Goal: Task Accomplishment & Management: Manage account settings

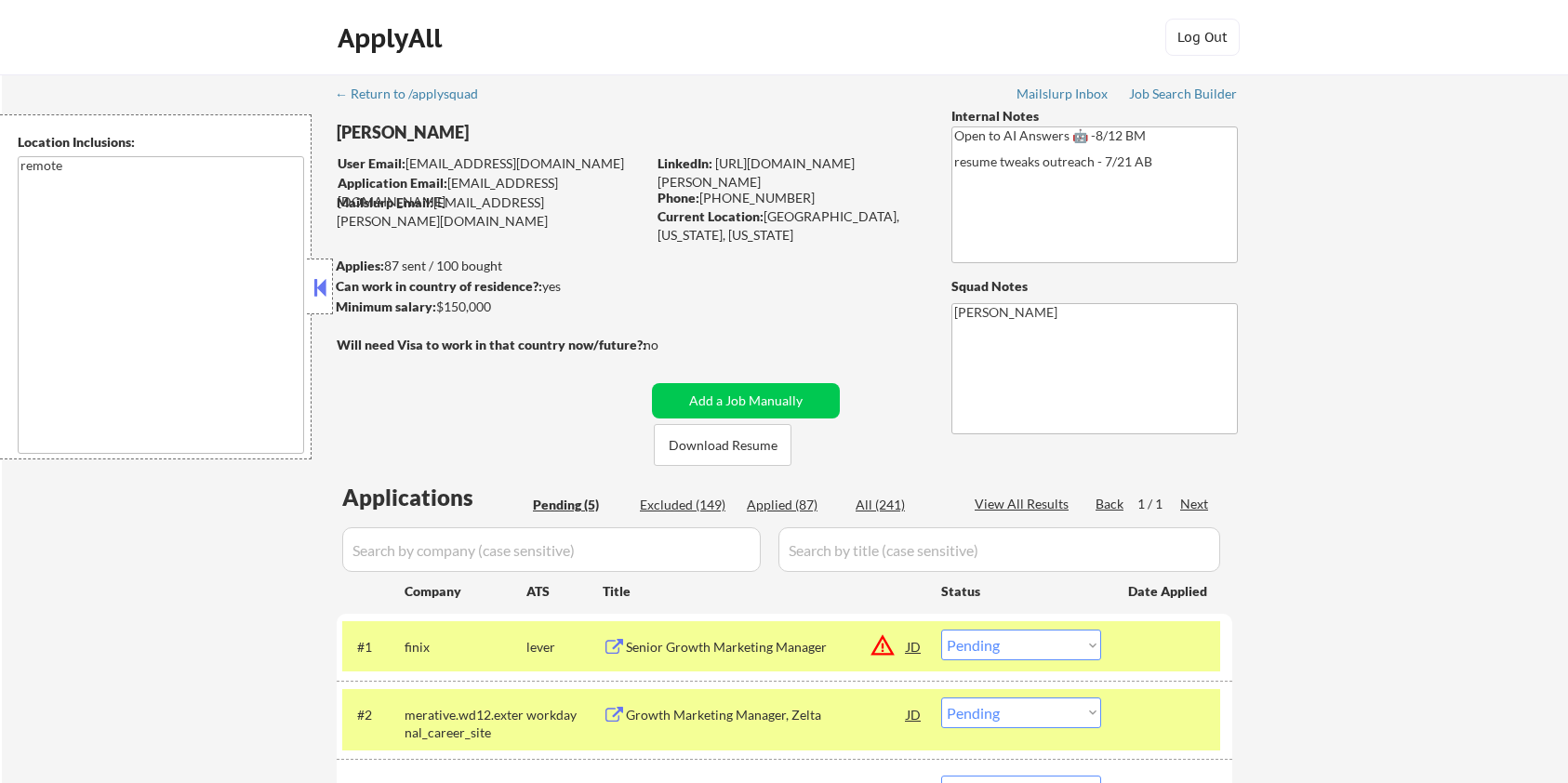
select select ""pending""
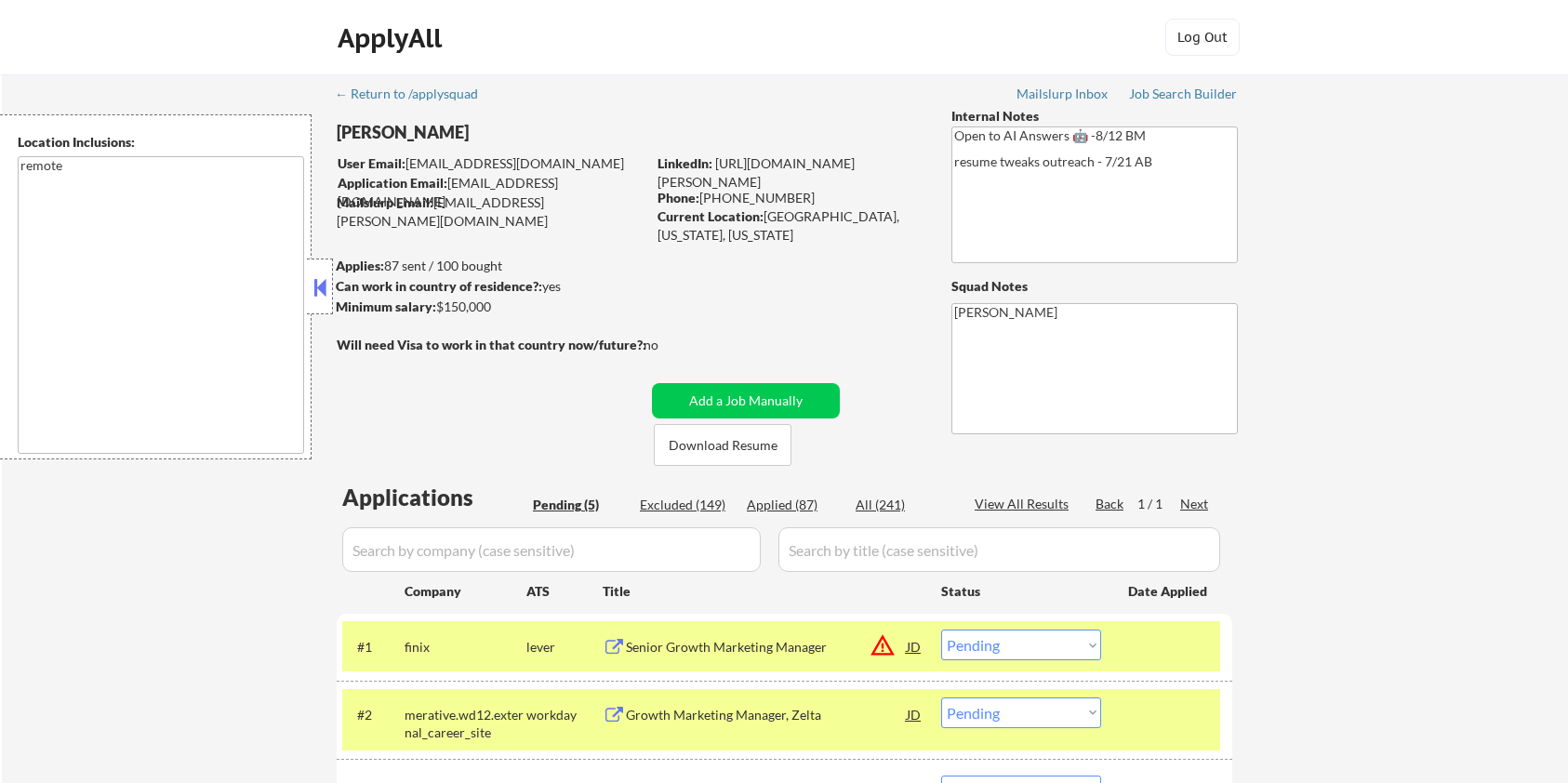
scroll to position [248, 0]
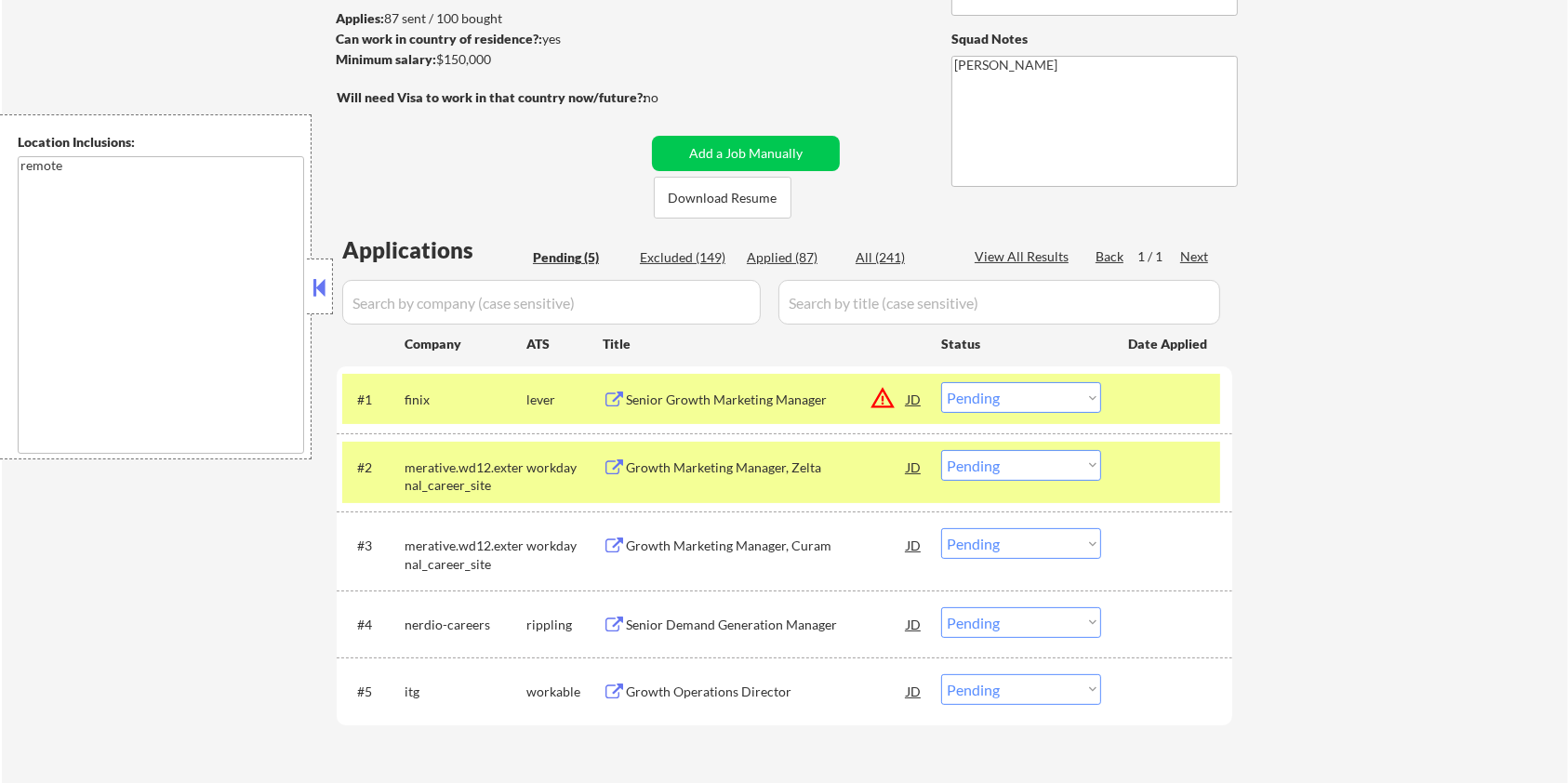
click at [730, 398] on div "Senior Growth Marketing Manager" at bounding box center [766, 399] width 281 height 19
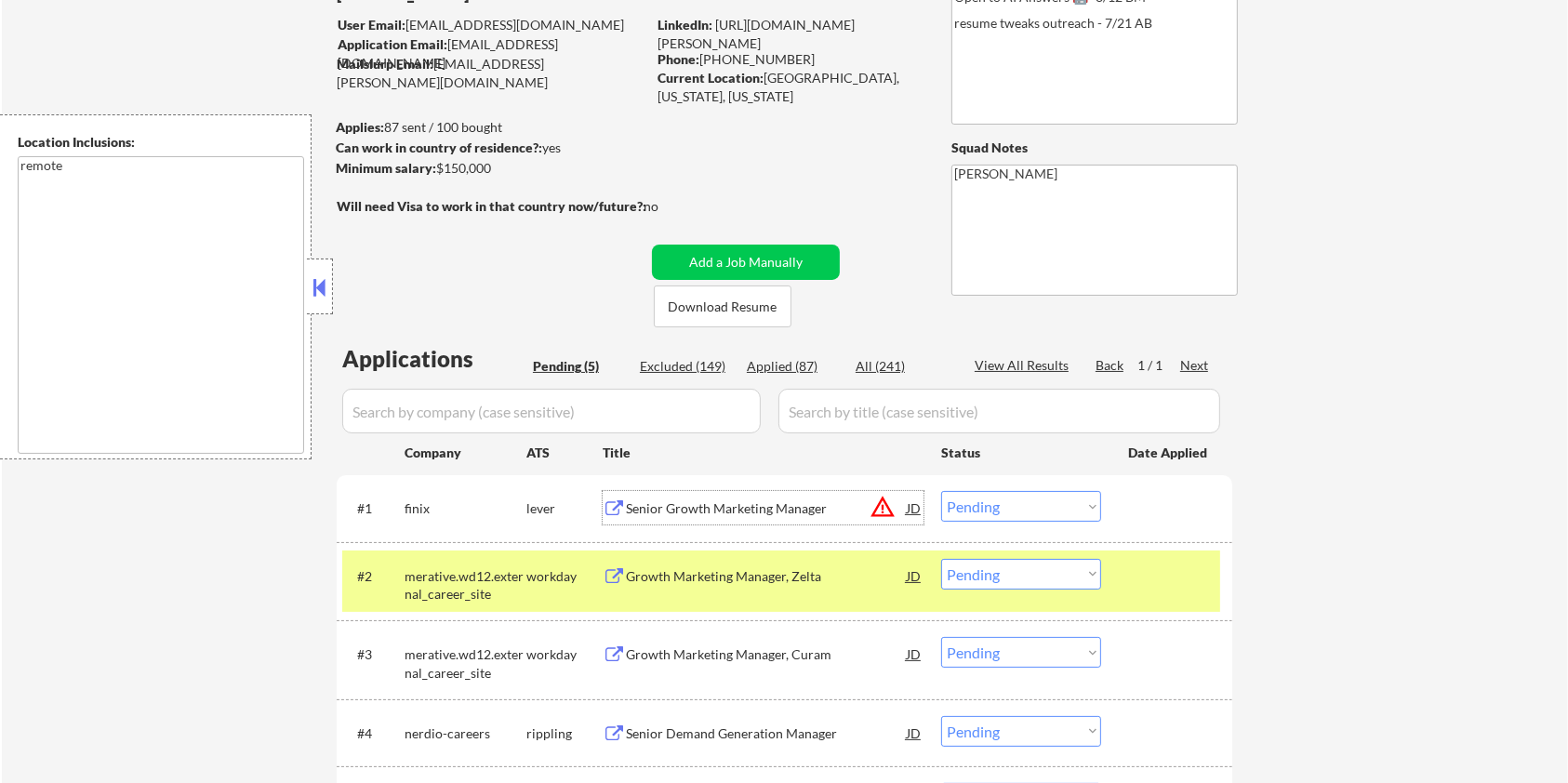
scroll to position [123, 0]
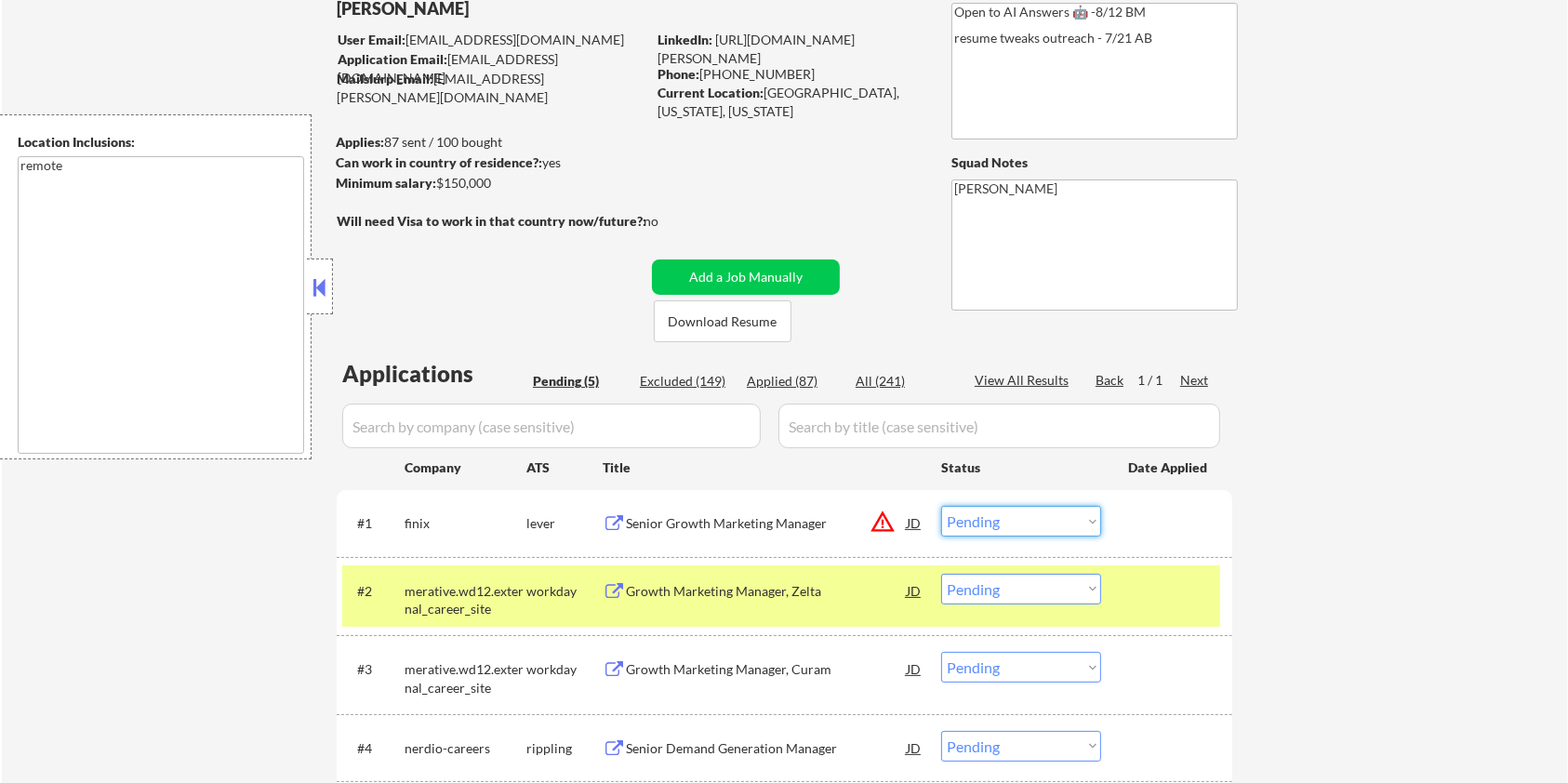
click at [1013, 515] on select "Choose an option... Pending Applied Excluded (Questions) Excluded (Expired) Exc…" at bounding box center [1022, 521] width 160 height 31
click at [942, 506] on select "Choose an option... Pending Applied Excluded (Questions) Excluded (Expired) Exc…" at bounding box center [1022, 521] width 160 height 31
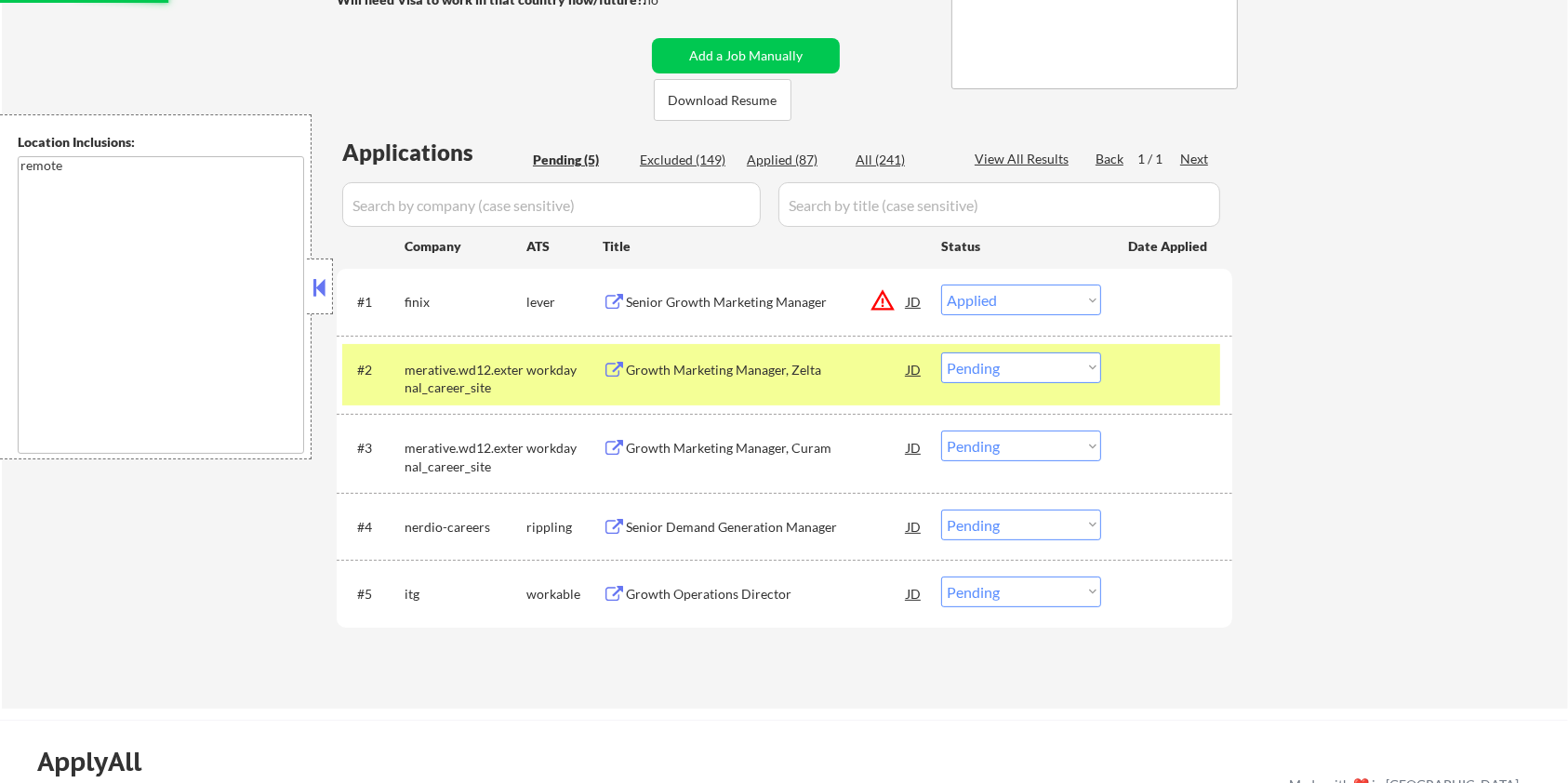
scroll to position [372, 0]
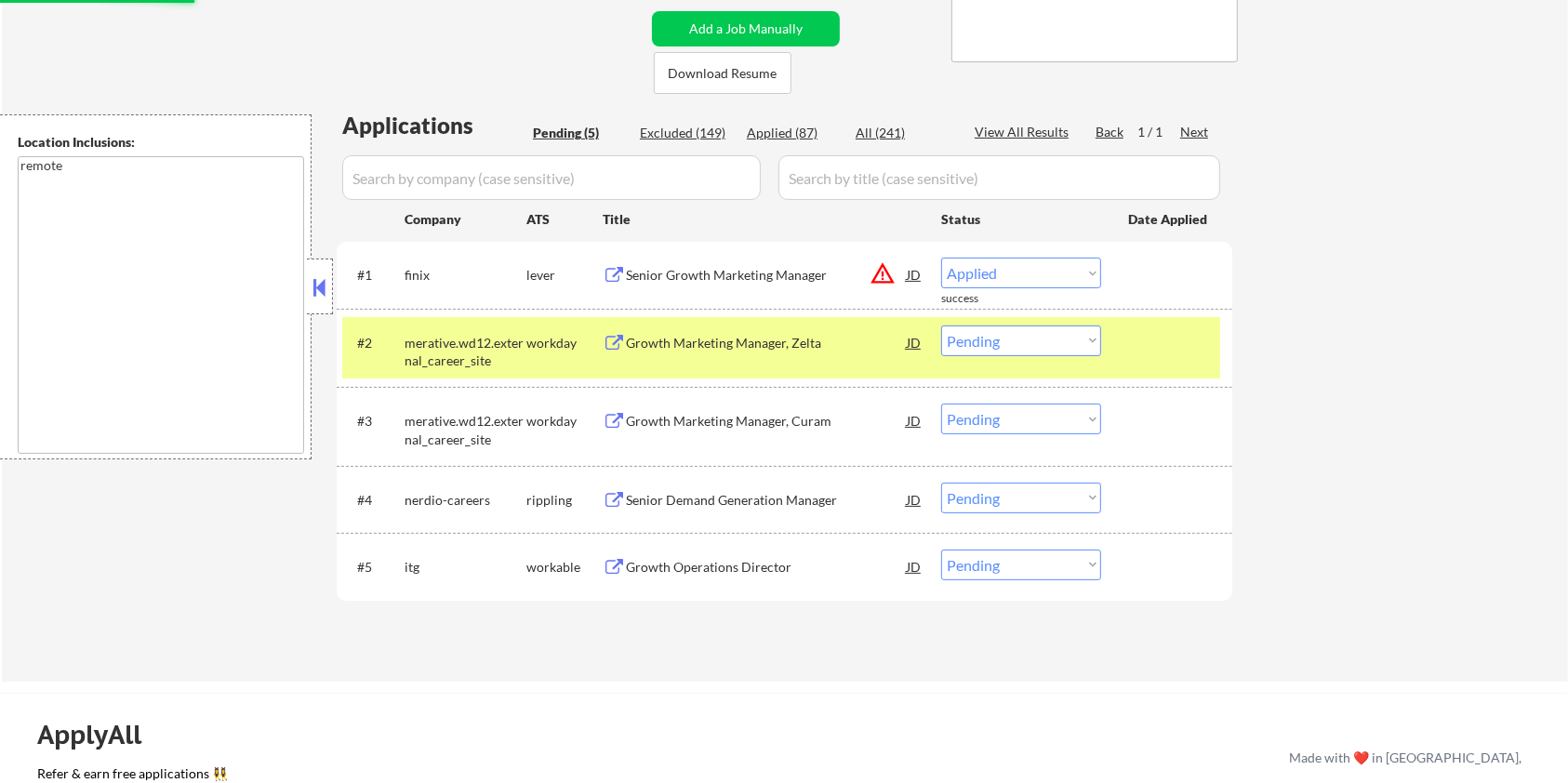
select select ""pending""
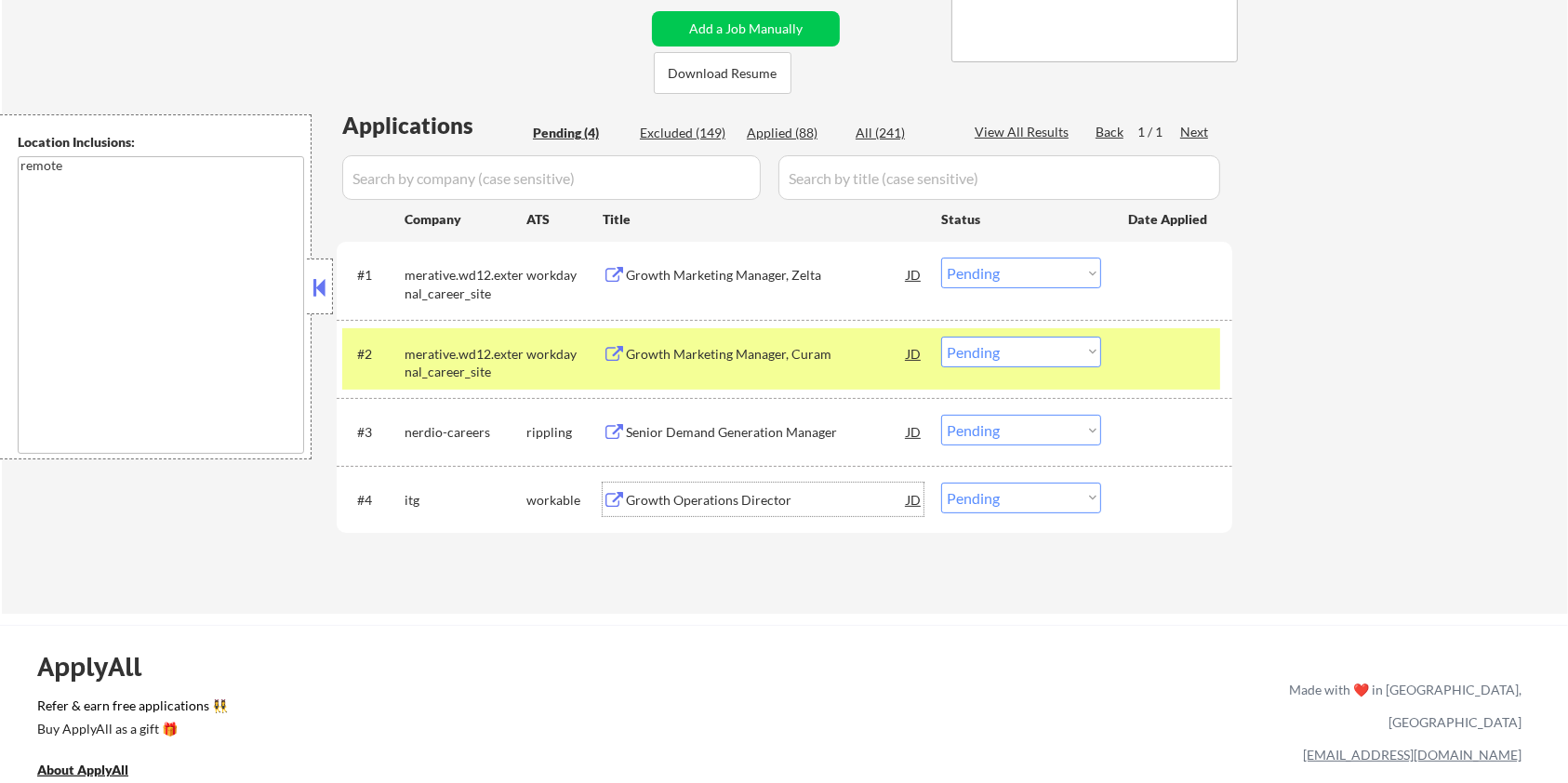
click at [691, 503] on div "Growth Operations Director" at bounding box center [766, 500] width 281 height 19
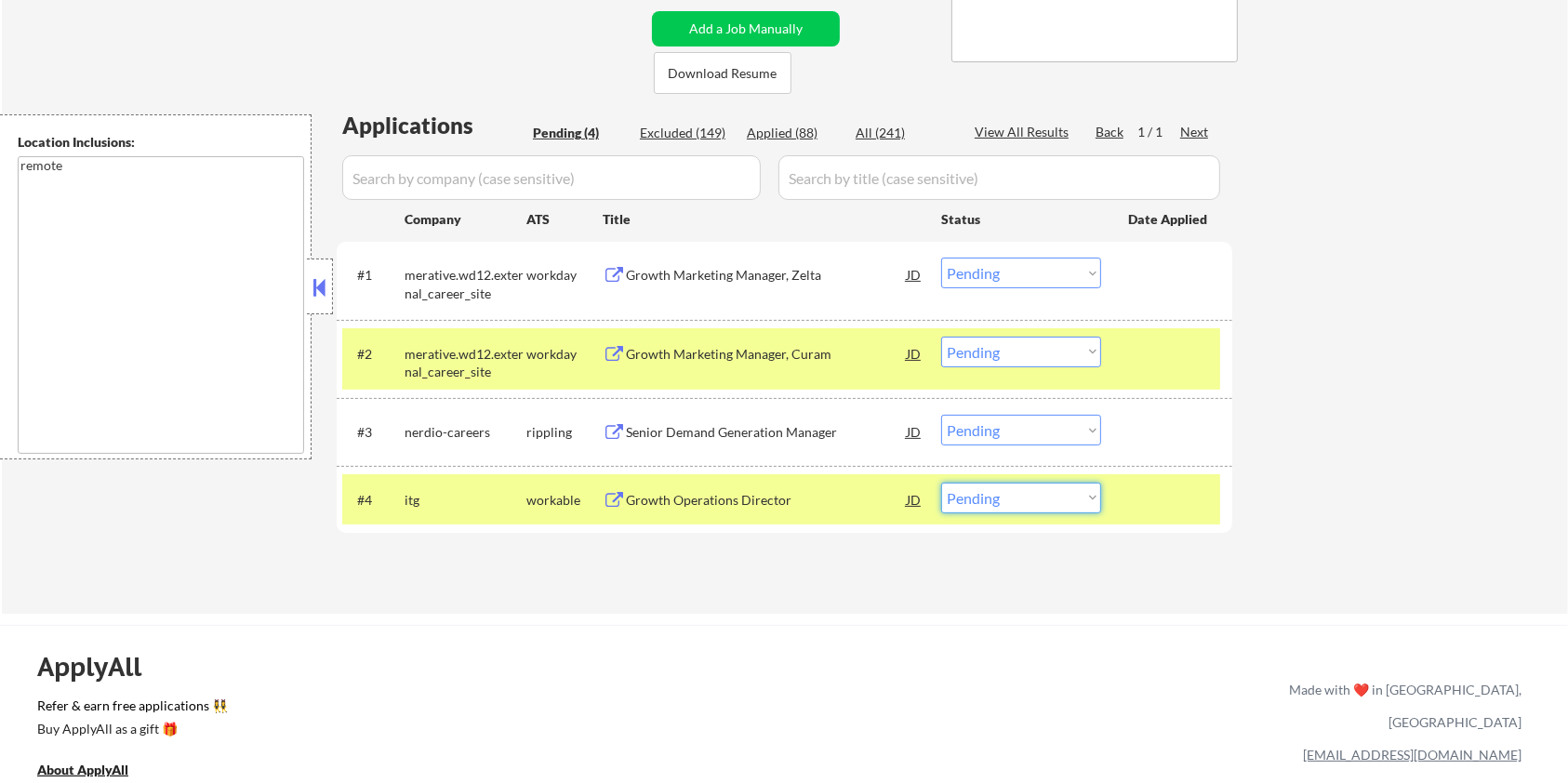
click at [1044, 503] on select "Choose an option... Pending Applied Excluded (Questions) Excluded (Expired) Exc…" at bounding box center [1022, 498] width 160 height 31
select select ""excluded__bad_match_""
click at [942, 483] on select "Choose an option... Pending Applied Excluded (Questions) Excluded (Expired) Exc…" at bounding box center [1022, 498] width 160 height 31
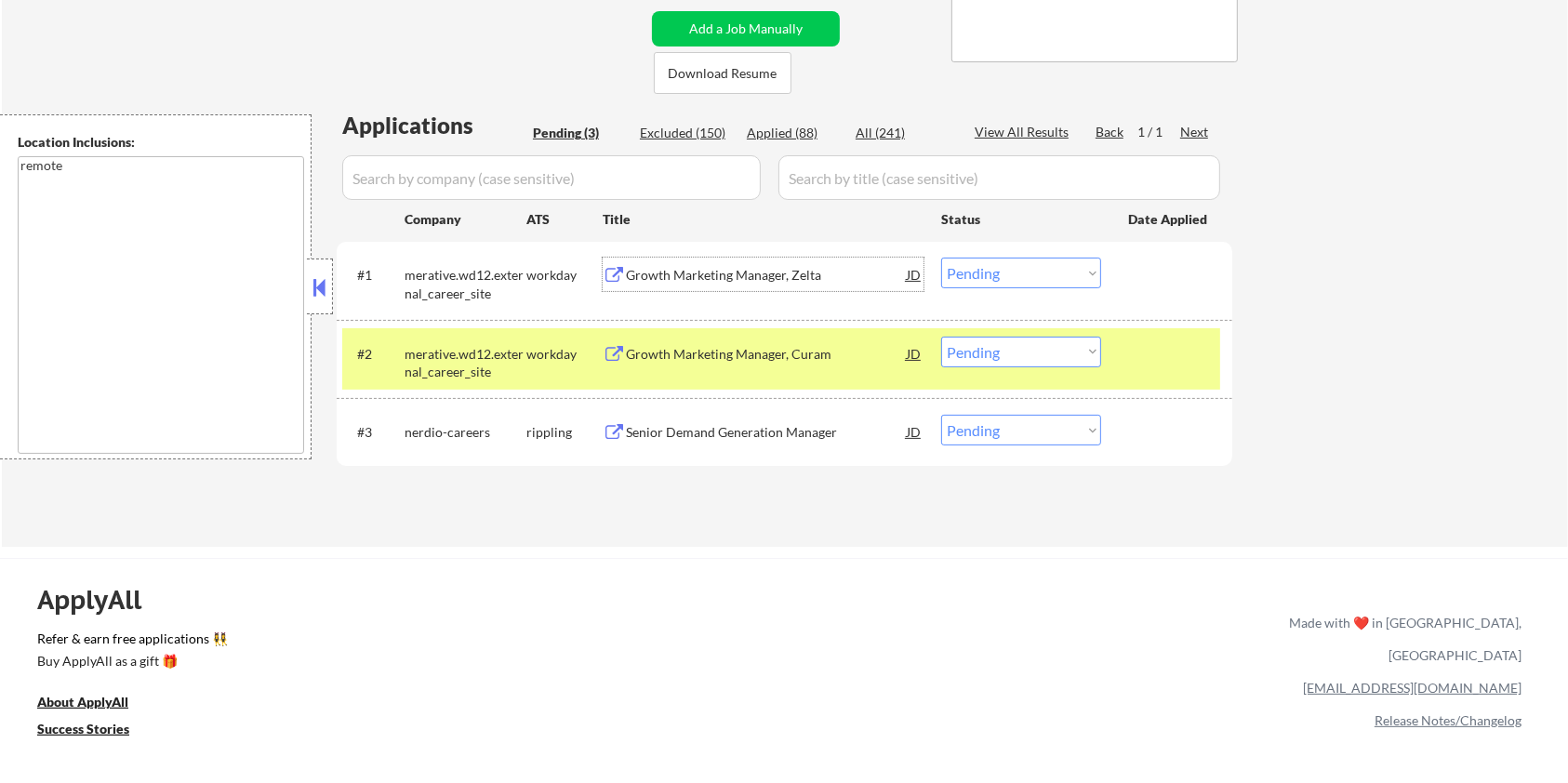
click at [718, 272] on div "Growth Marketing Manager, Zelta" at bounding box center [766, 275] width 281 height 19
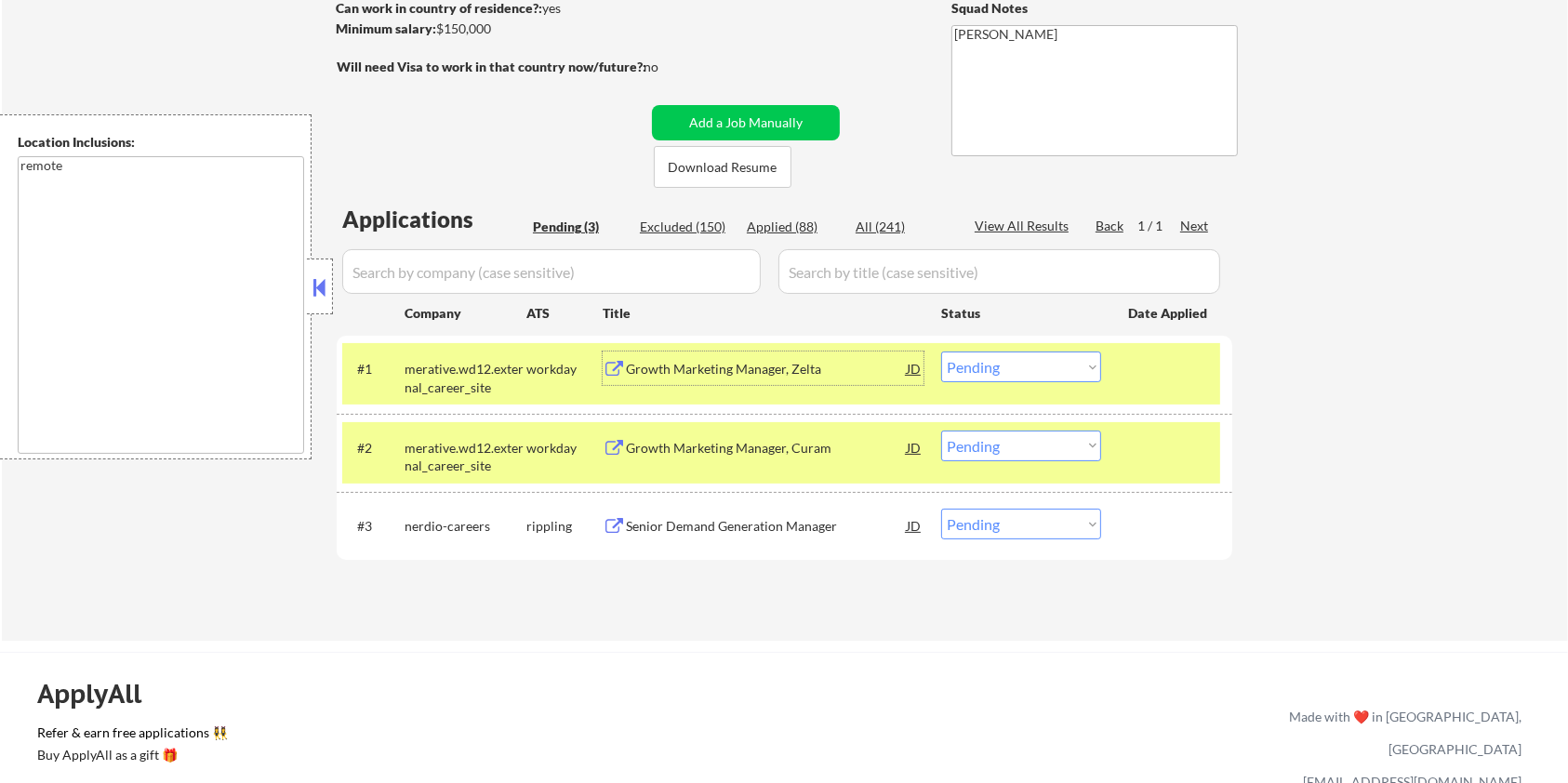
scroll to position [248, 0]
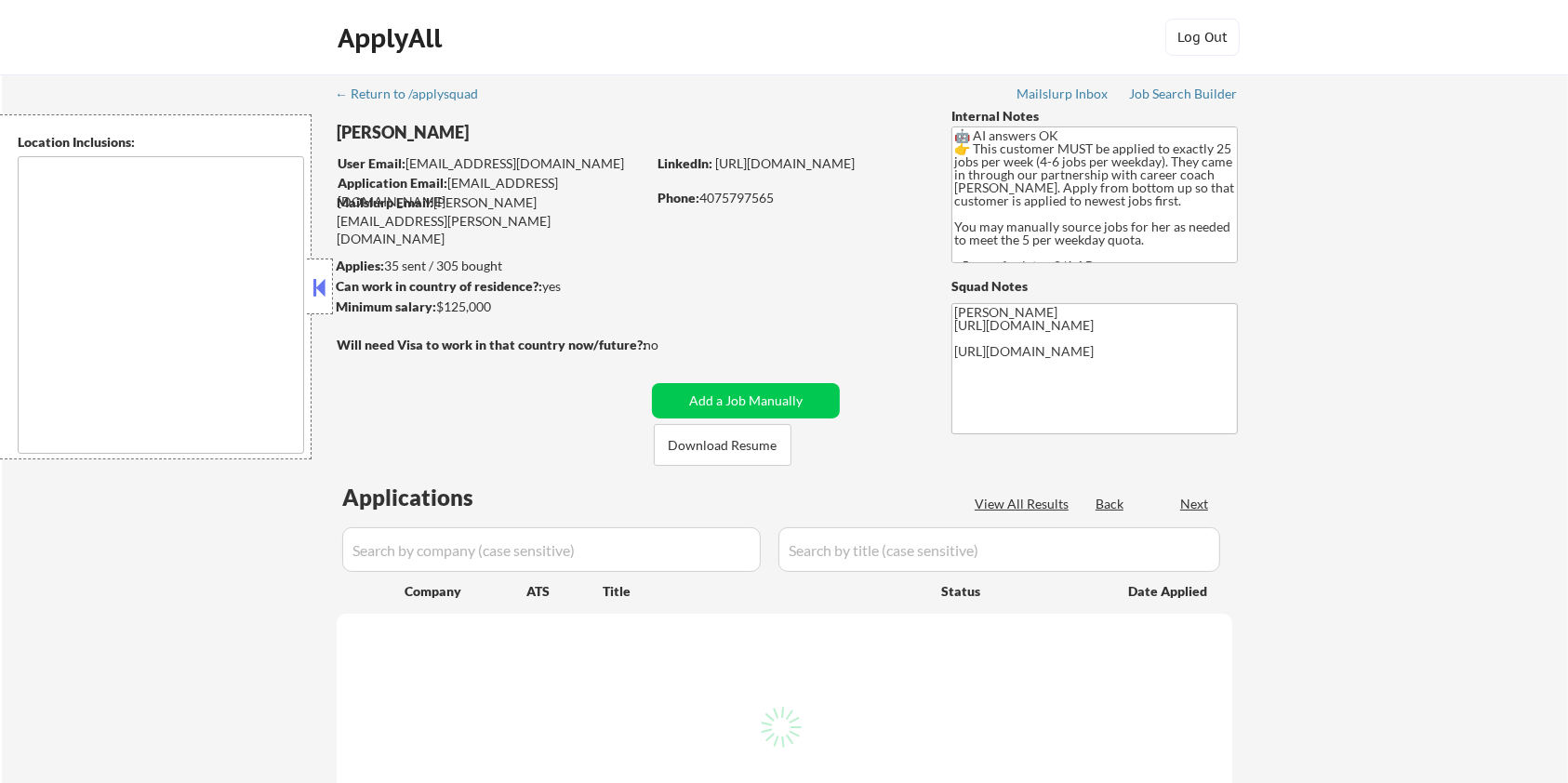
type textarea "[GEOGRAPHIC_DATA], [GEOGRAPHIC_DATA] [GEOGRAPHIC_DATA], [GEOGRAPHIC_DATA] [GEOG…"
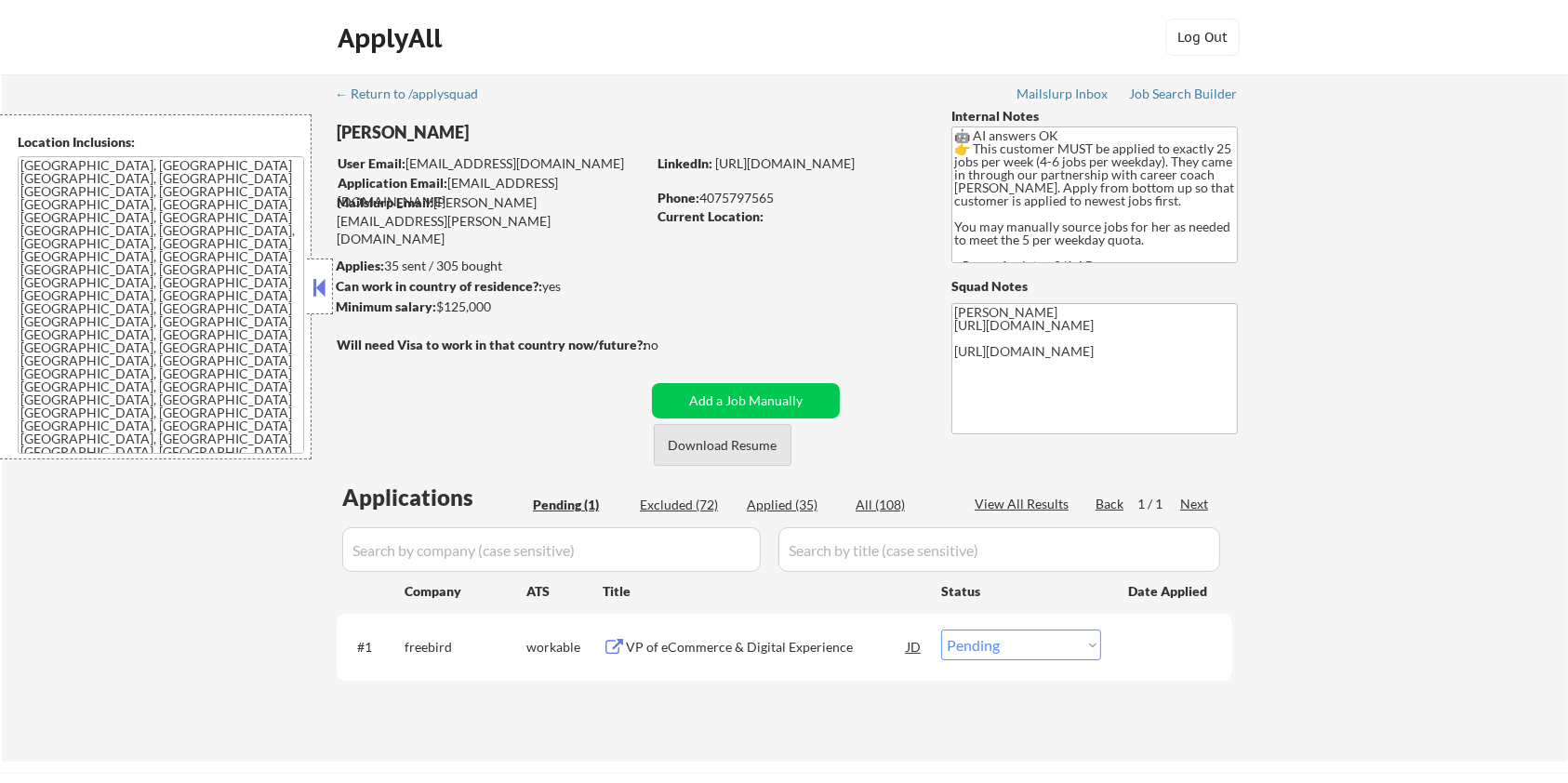
click at [722, 448] on button "Download Resume" at bounding box center [723, 445] width 138 height 41
click at [1000, 648] on select "Choose an option... Pending Applied Excluded (Questions) Excluded (Expired) Exc…" at bounding box center [1022, 645] width 160 height 31
select select ""excluded__blocklist_""
click at [942, 630] on select "Choose an option... Pending Applied Excluded (Questions) Excluded (Expired) Exc…" at bounding box center [1022, 645] width 160 height 31
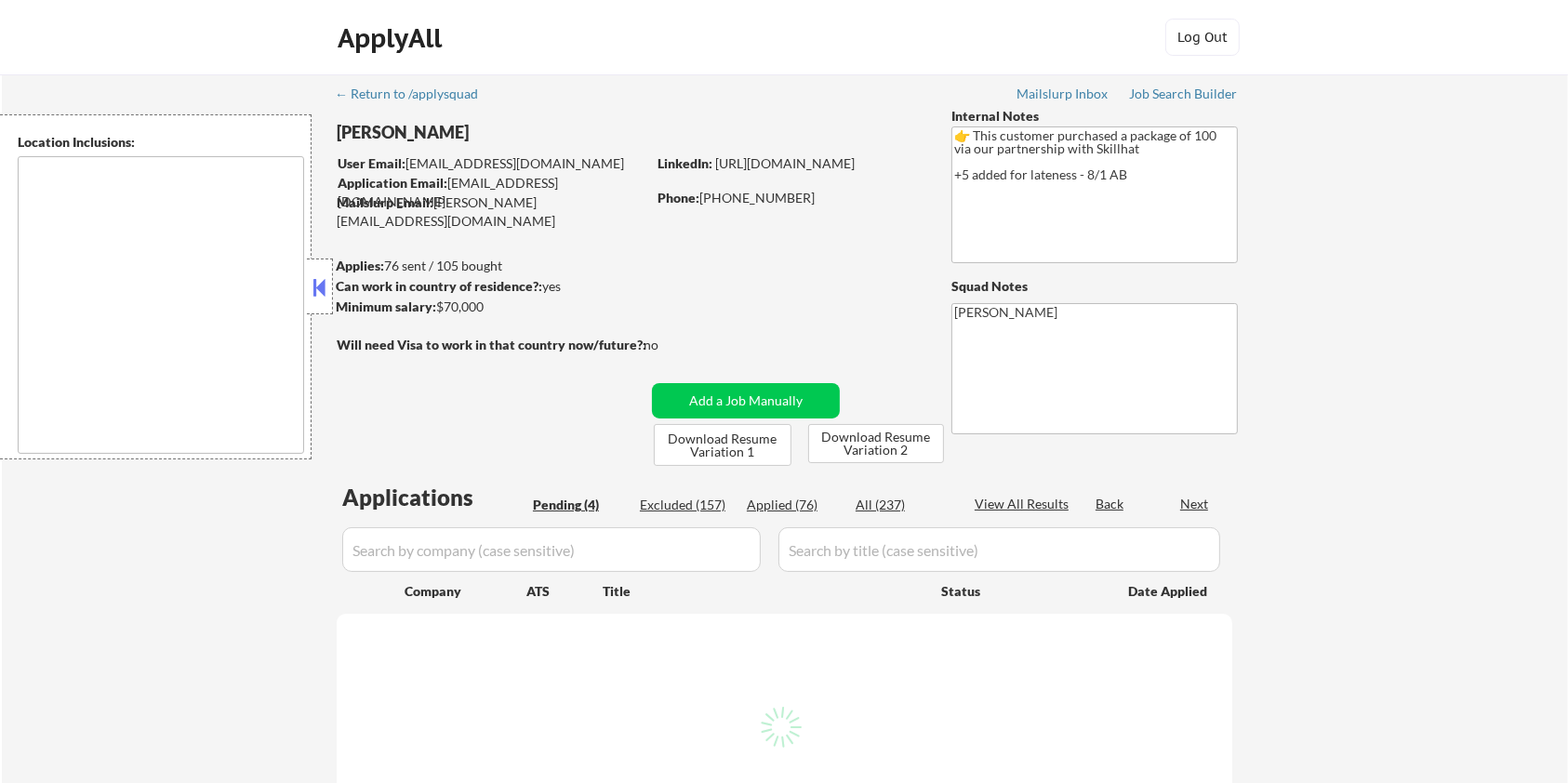
select select ""pending""
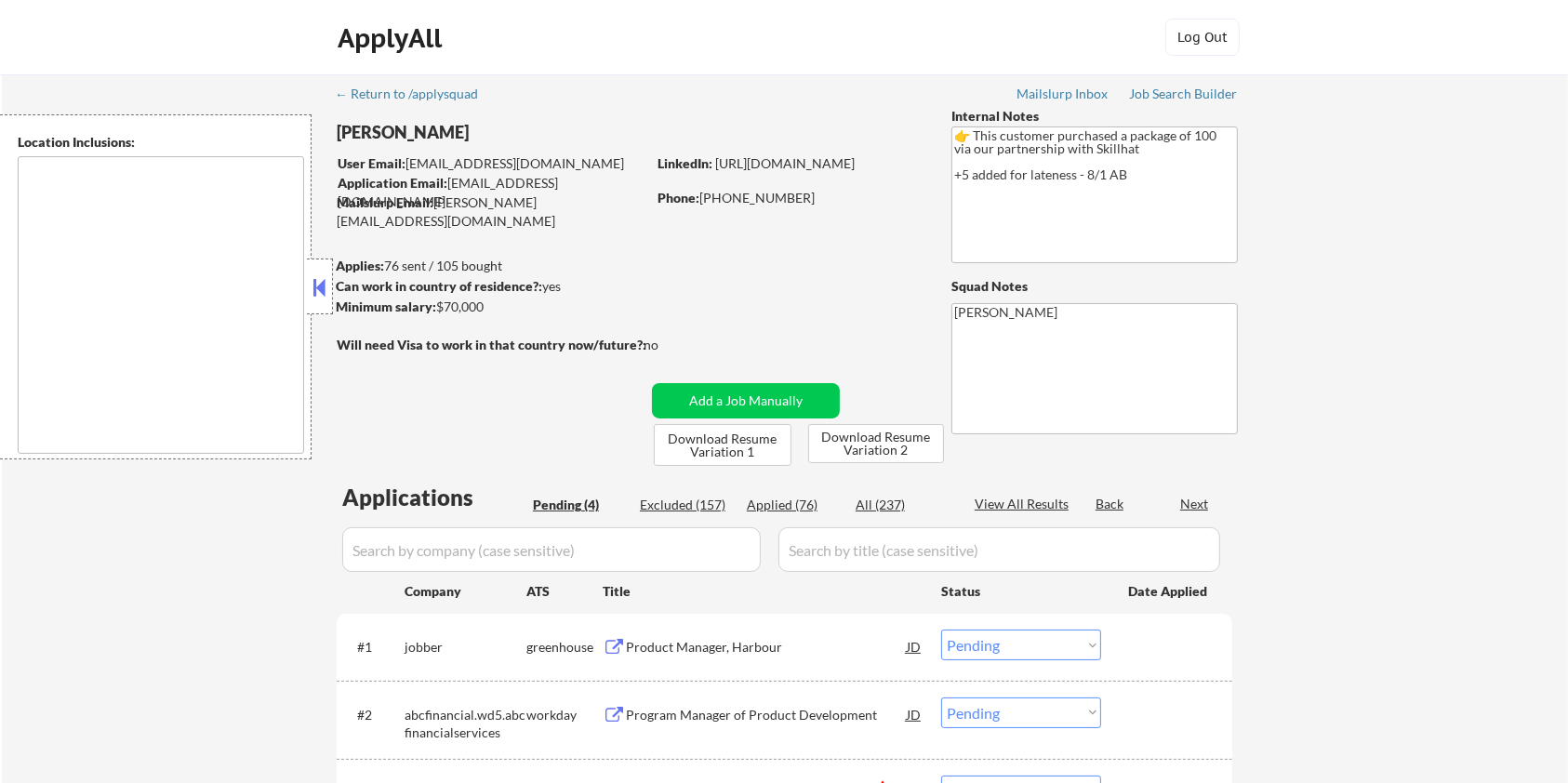
type textarea "country:[GEOGRAPHIC_DATA]"
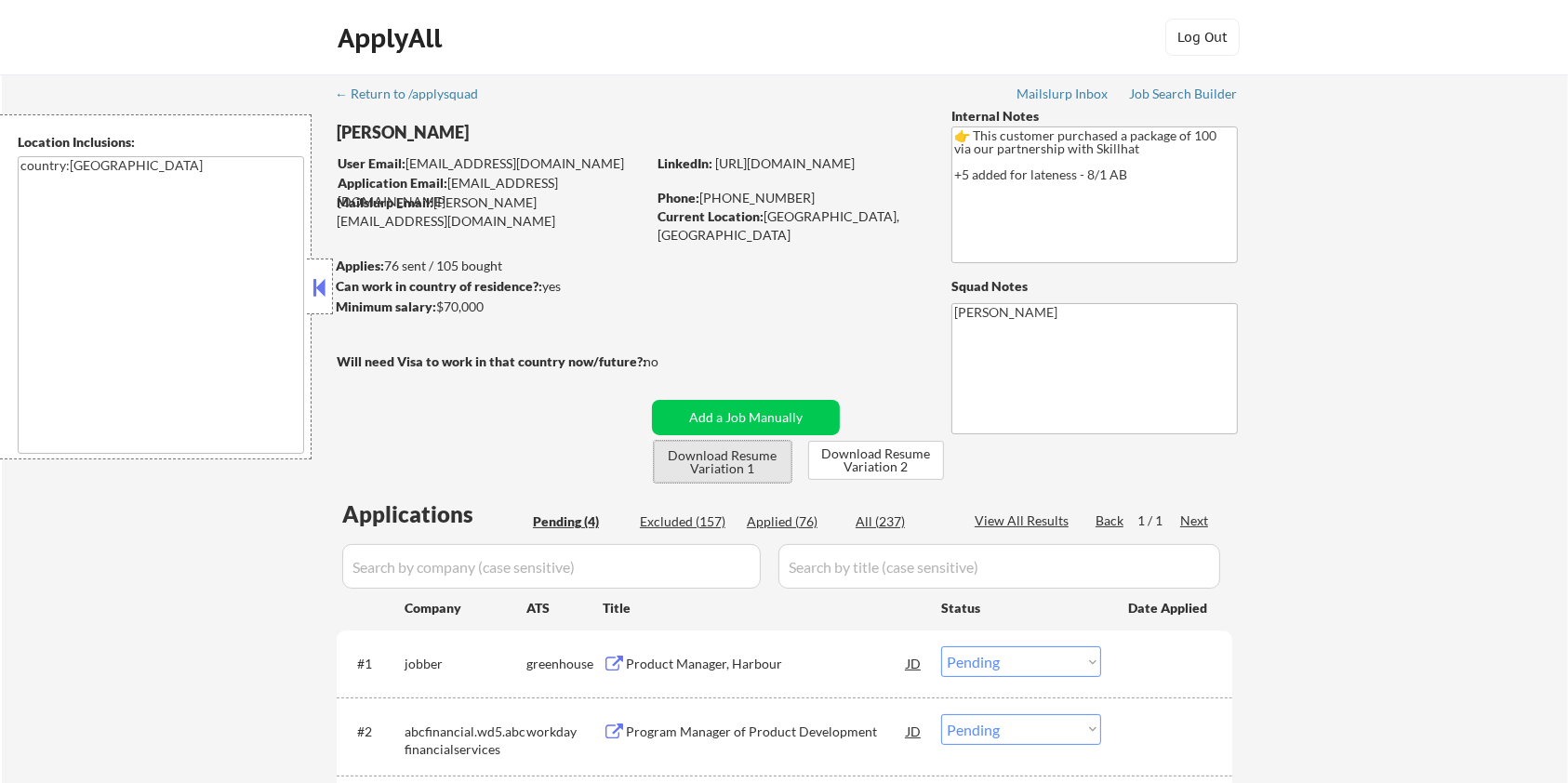
click at [692, 457] on button "Download Resume Variation 1" at bounding box center [723, 462] width 138 height 41
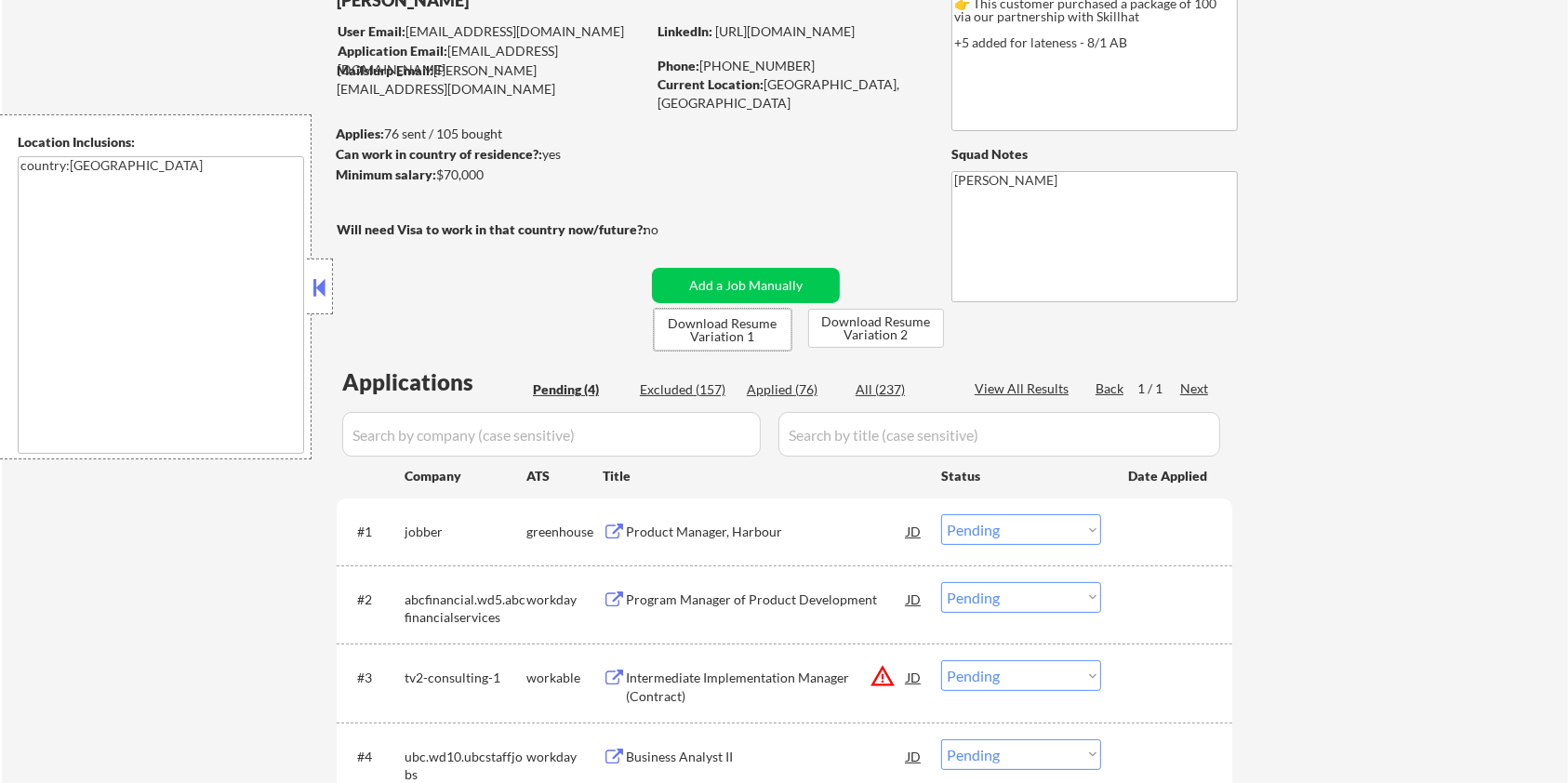
scroll to position [248, 0]
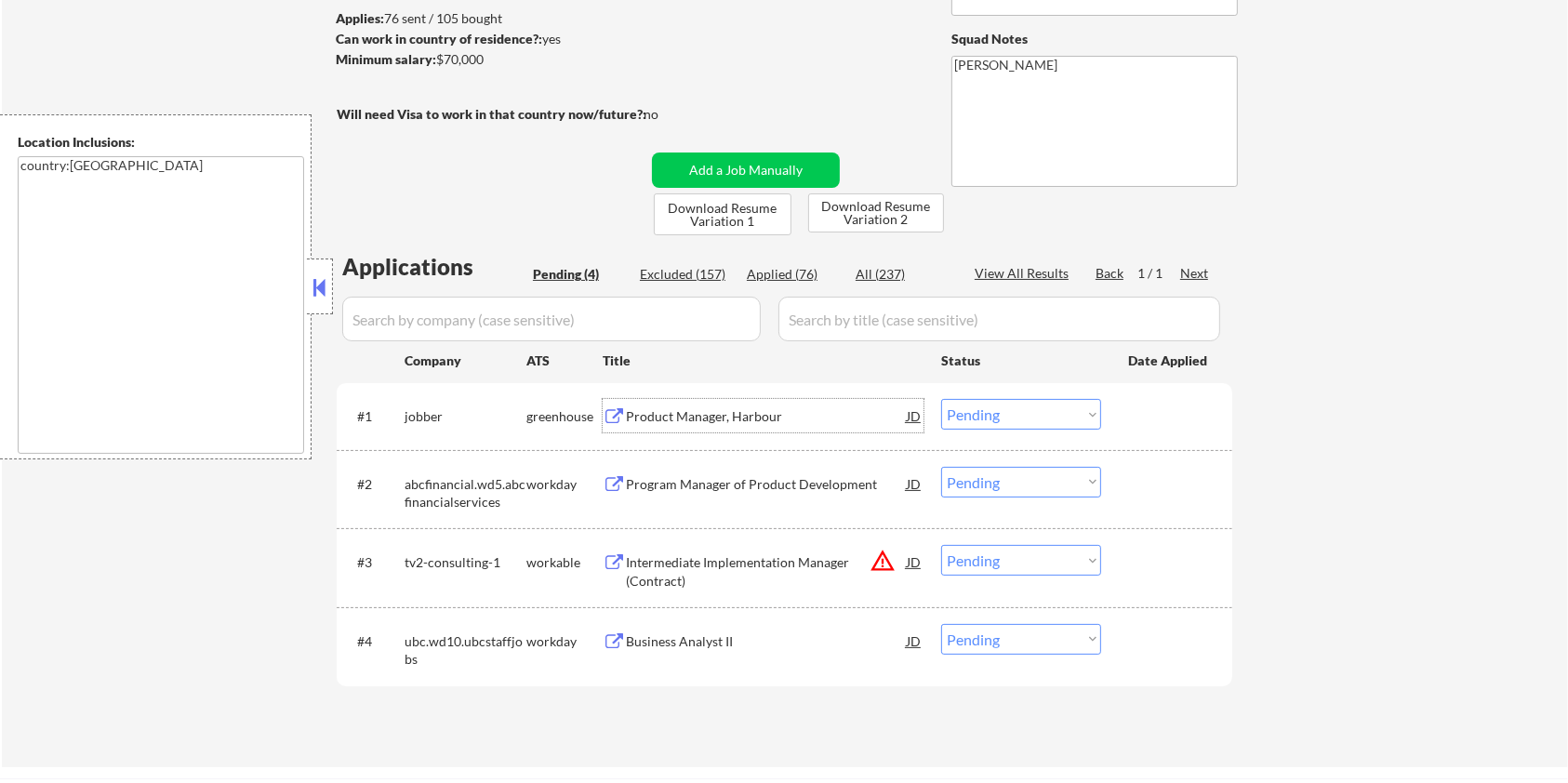
click at [707, 413] on div "Product Manager, Harbour" at bounding box center [766, 416] width 281 height 19
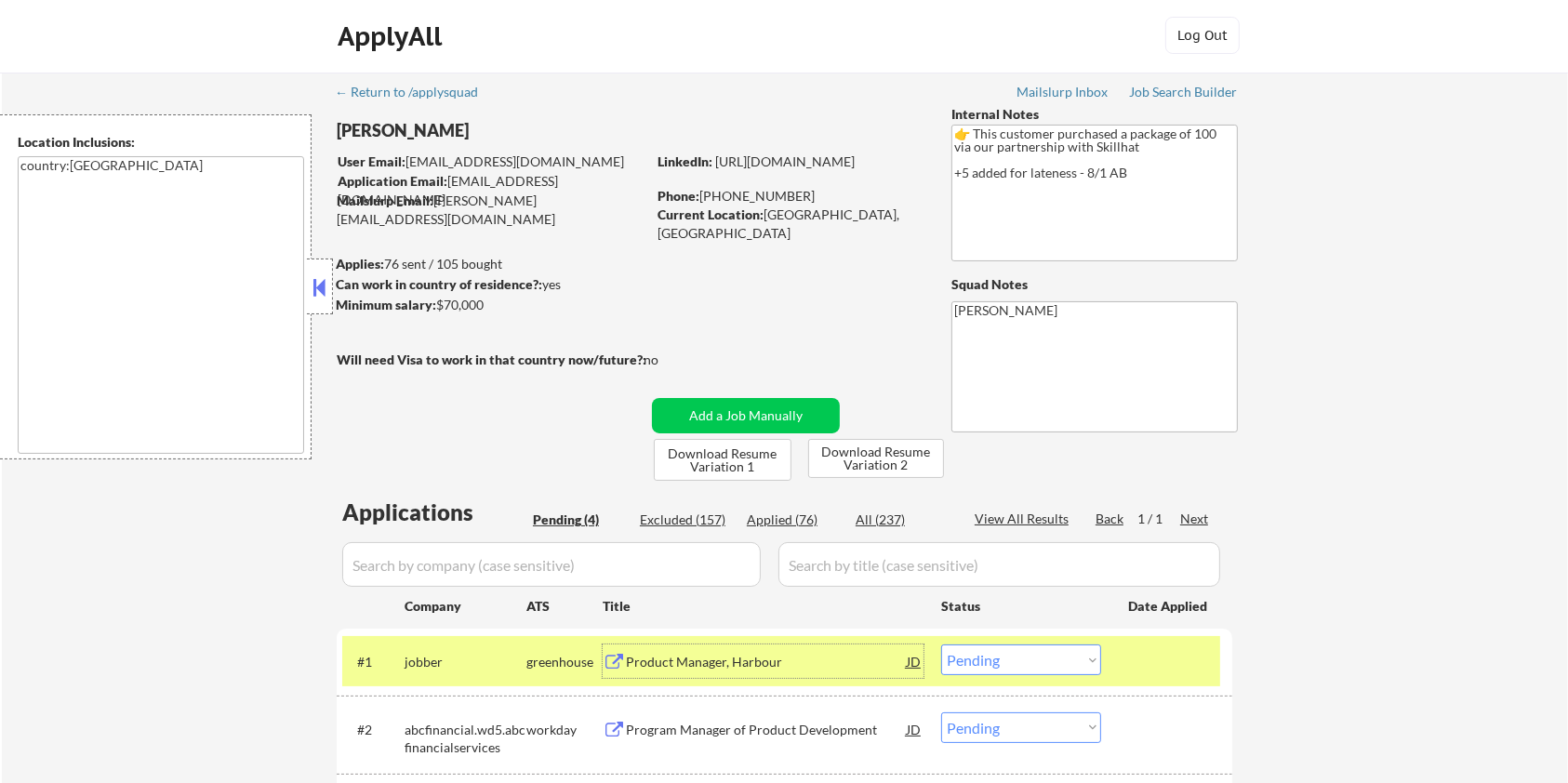
scroll to position [0, 0]
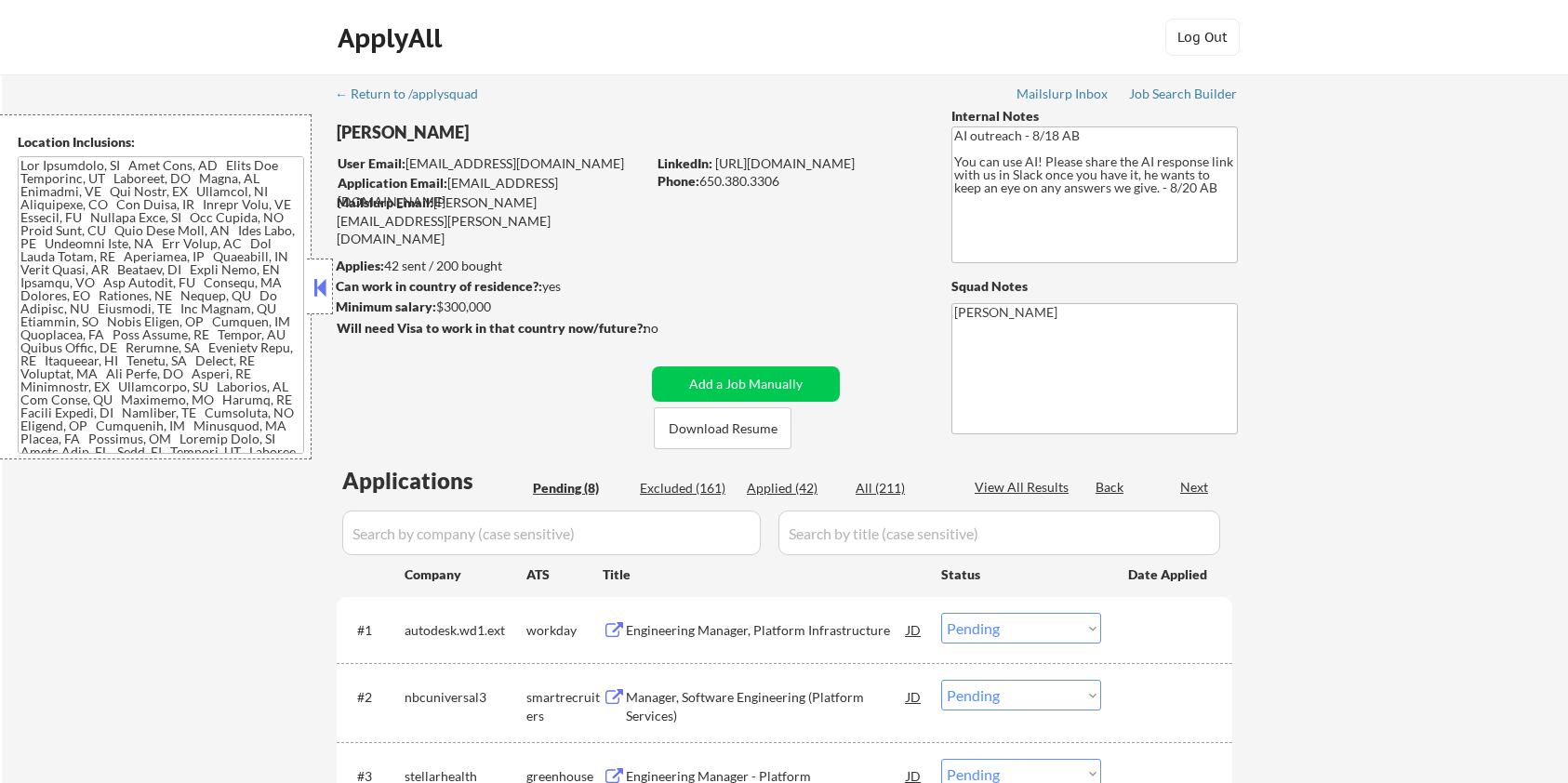
select select ""pending""
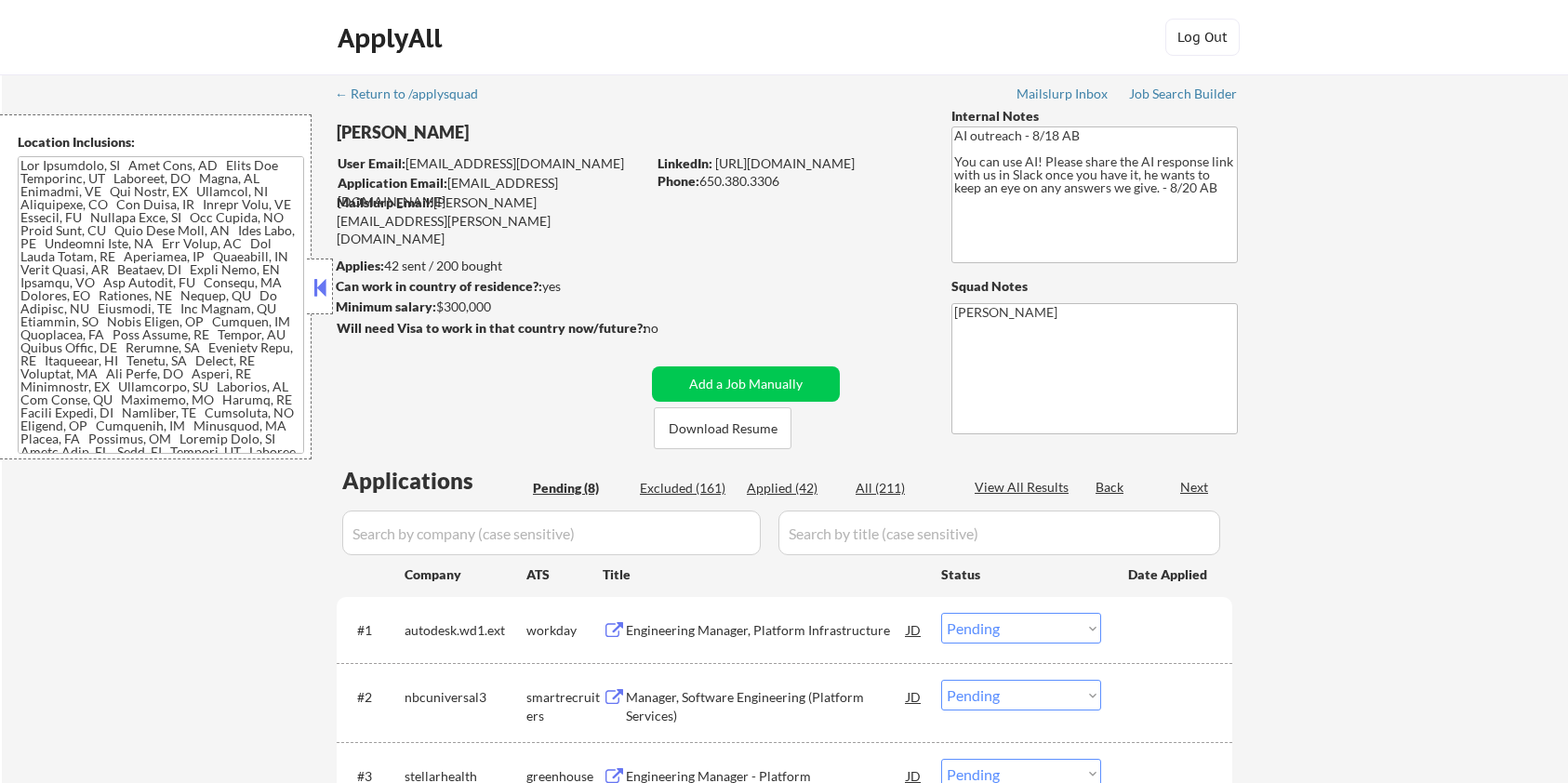
select select ""pending""
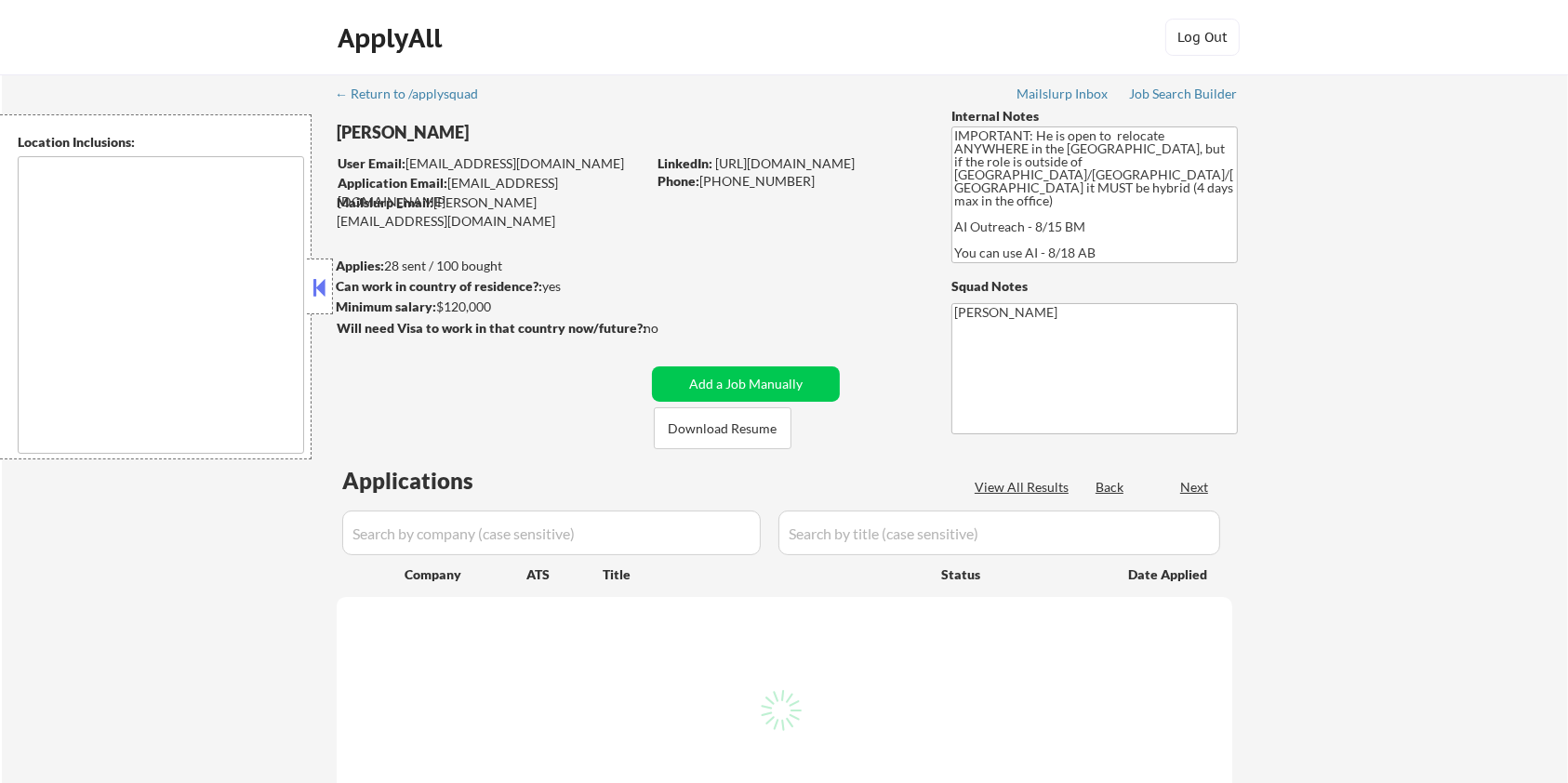
select select ""pending""
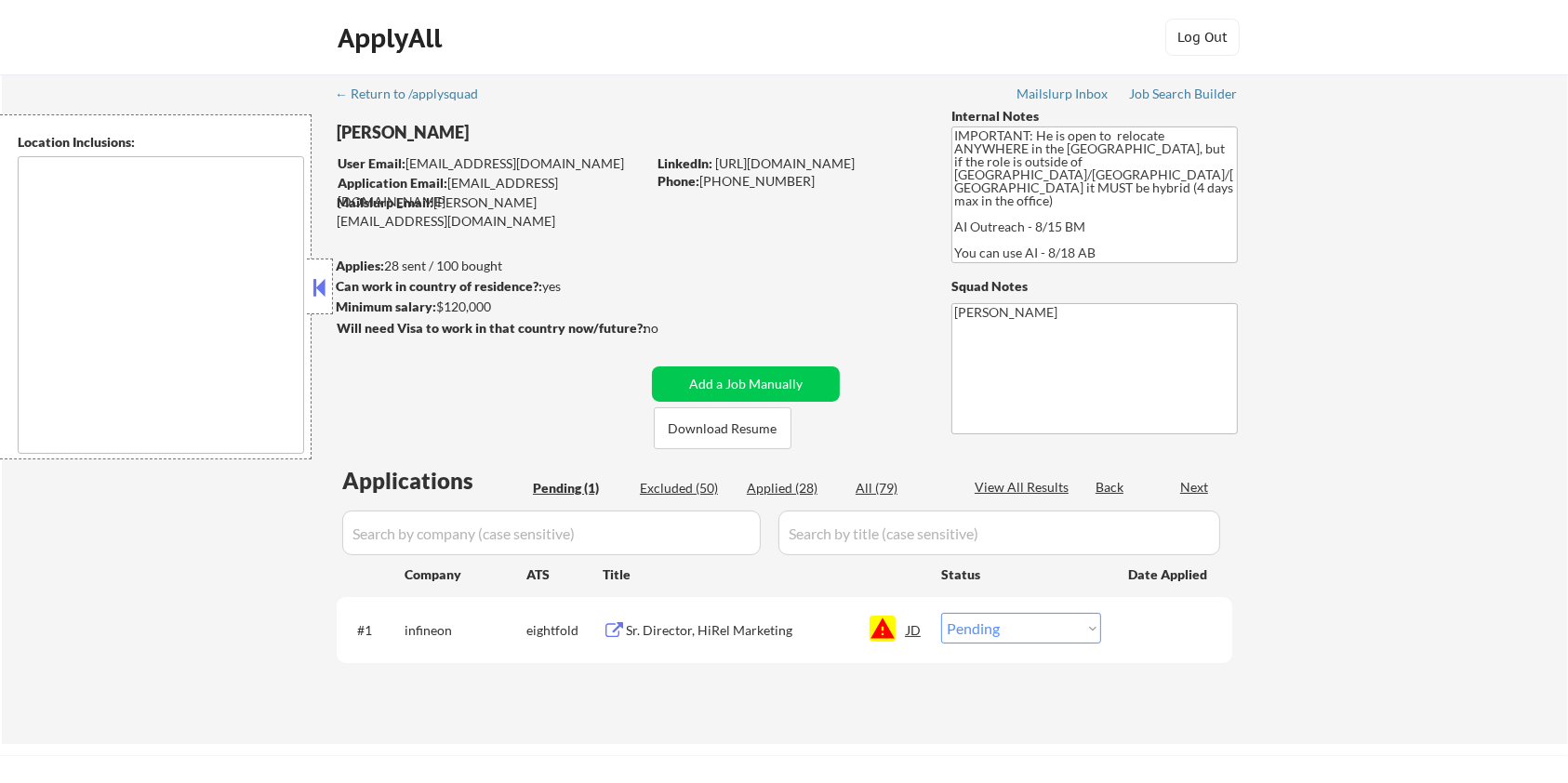
type textarea "country:US"
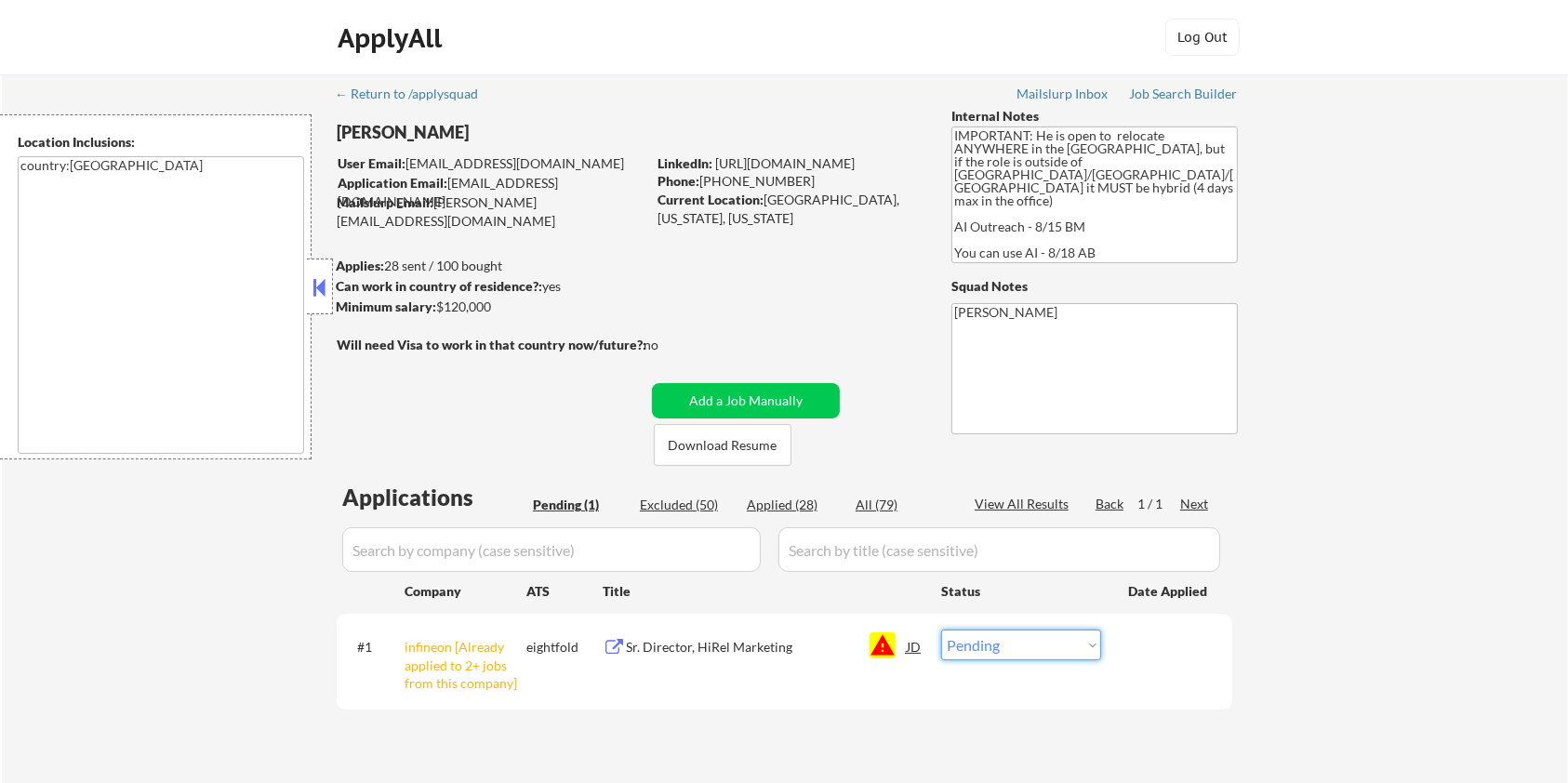
click at [962, 644] on select "Choose an option... Pending Applied Excluded (Questions) Excluded (Expired) Exc…" at bounding box center [1022, 645] width 160 height 31
select select ""excluded__blocklist_""
click at [942, 630] on select "Choose an option... Pending Applied Excluded (Questions) Excluded (Expired) Exc…" at bounding box center [1022, 645] width 160 height 31
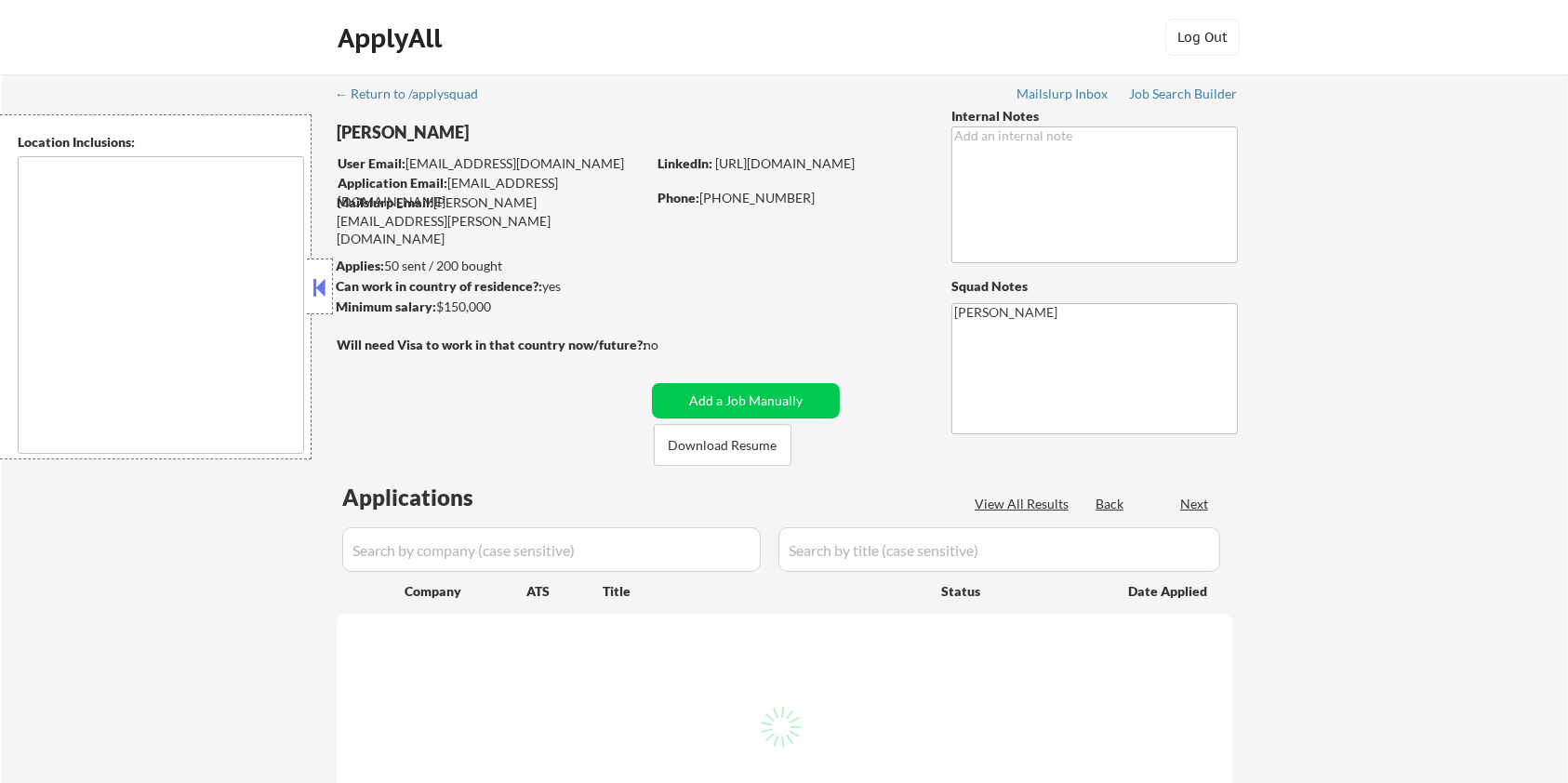
select select ""pending""
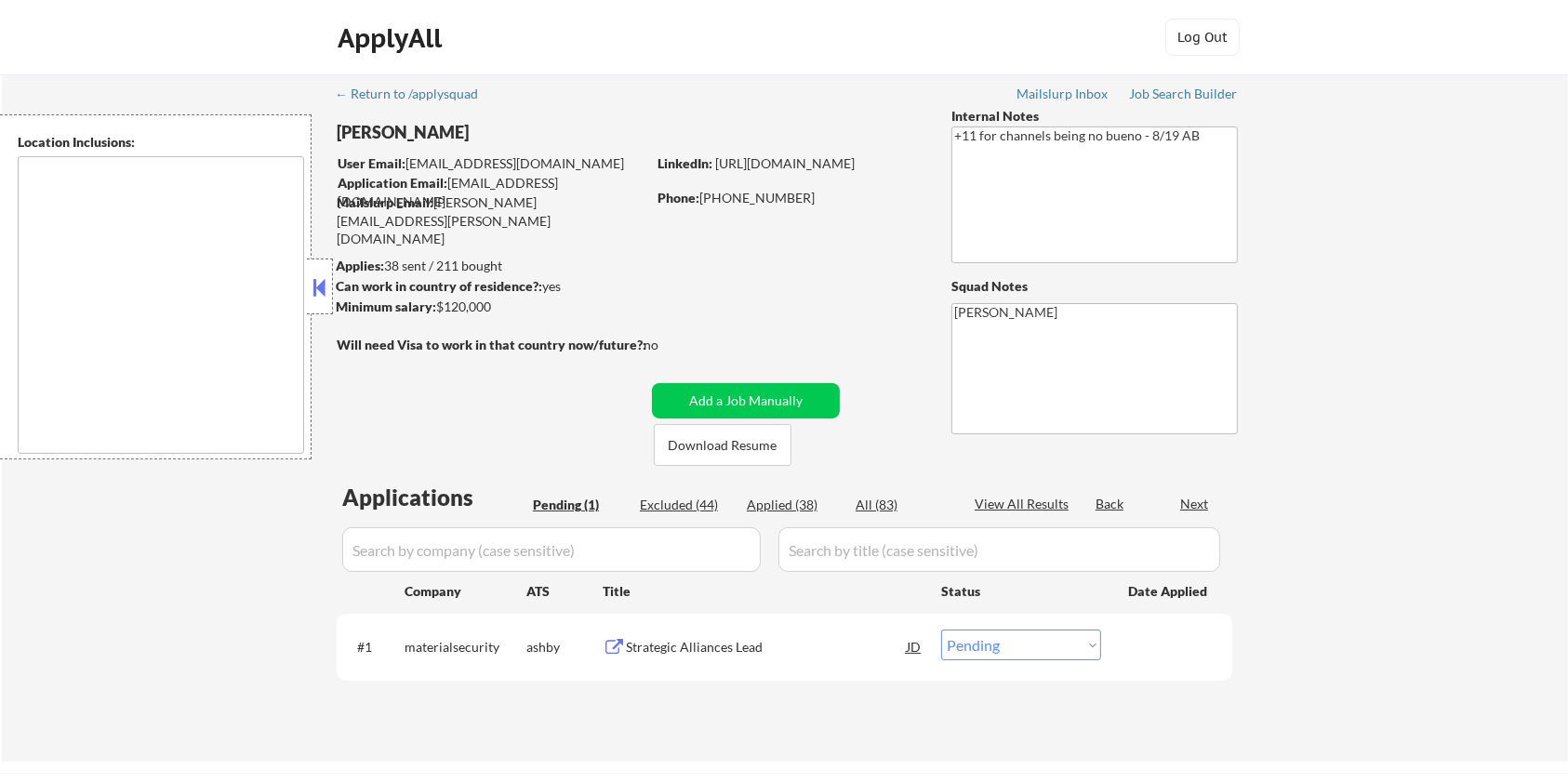
type textarea "remote"
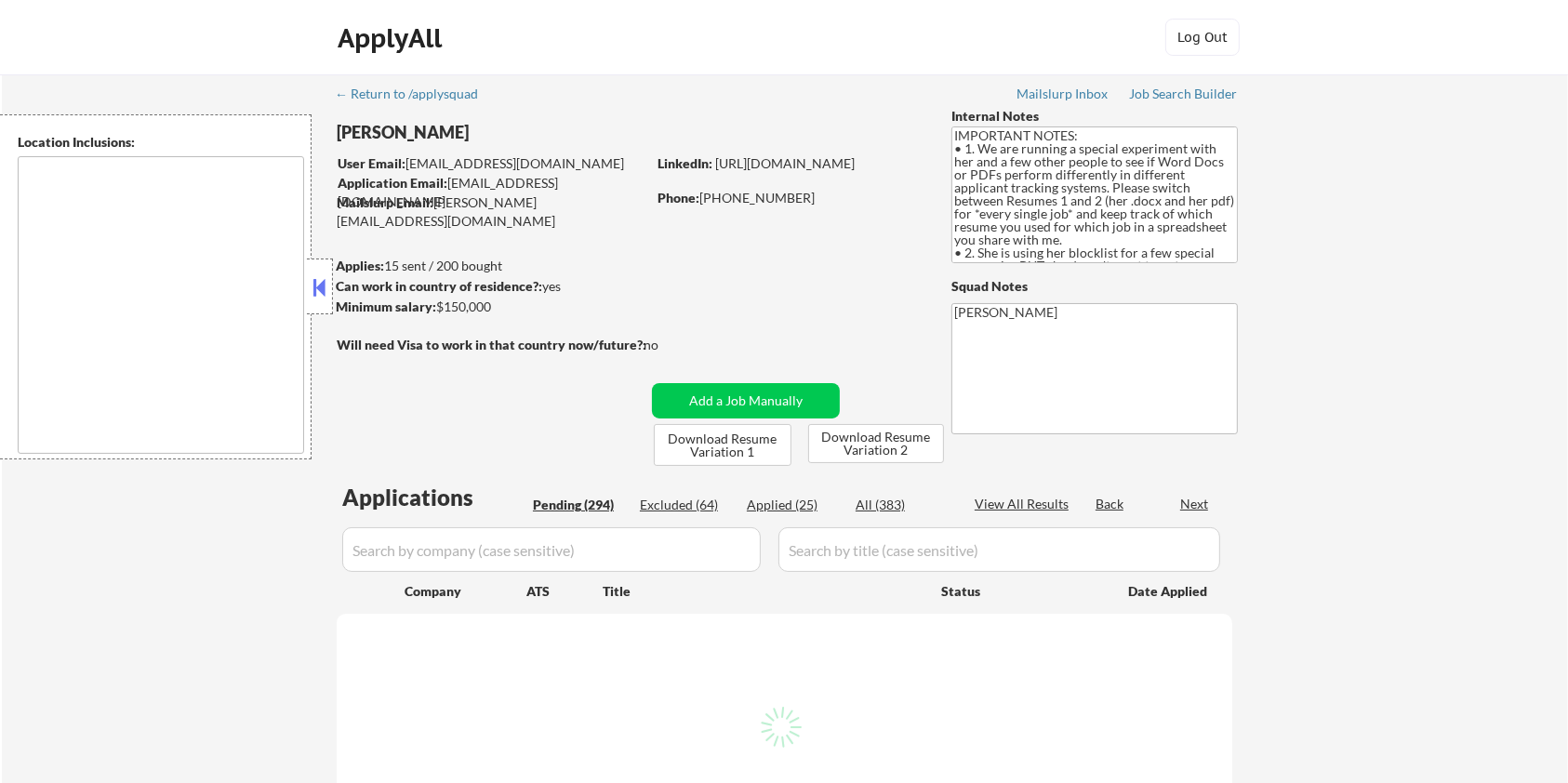
type textarea "[GEOGRAPHIC_DATA], [GEOGRAPHIC_DATA] [GEOGRAPHIC_DATA], [GEOGRAPHIC_DATA] [GEOG…"
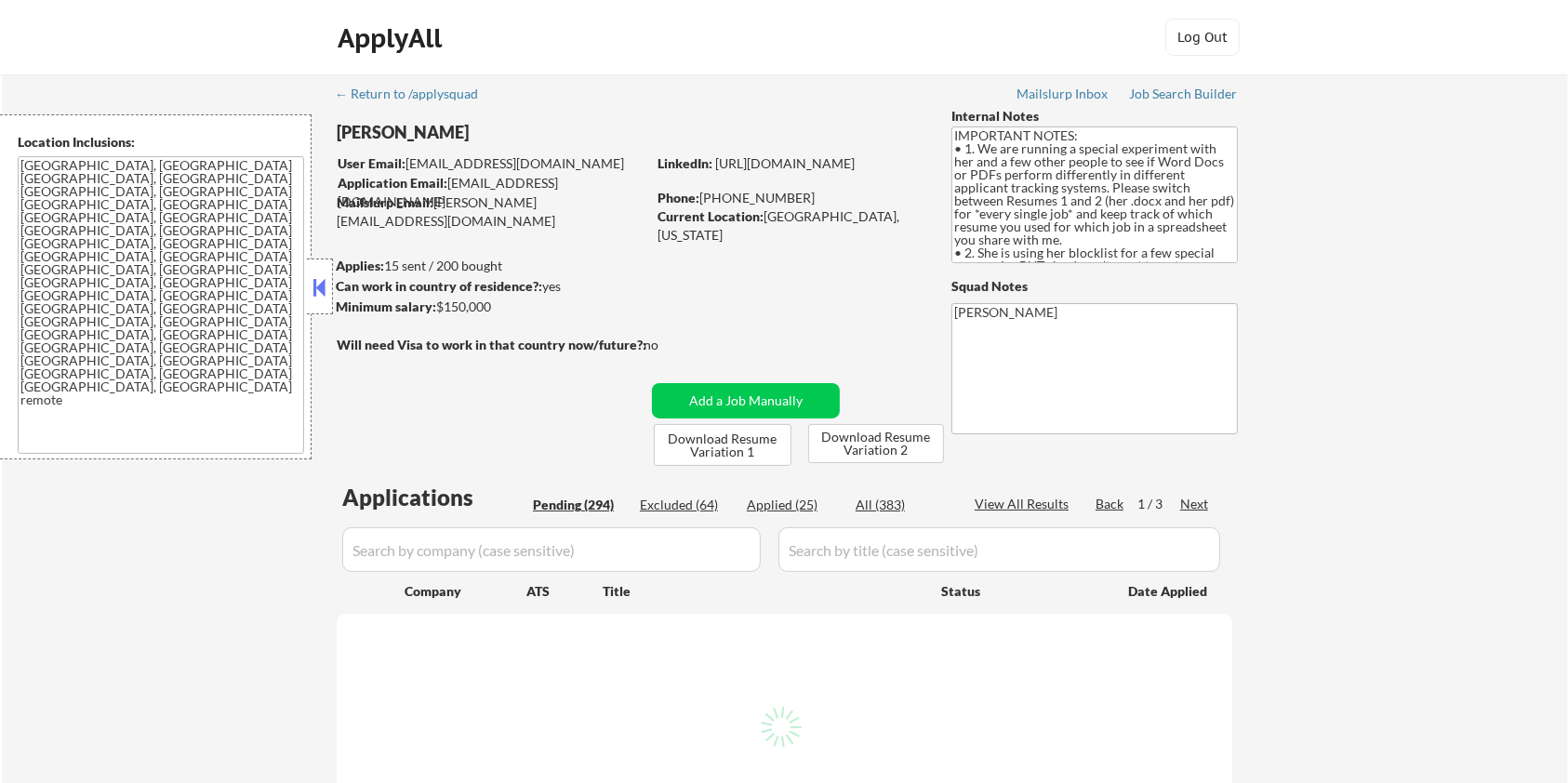
select select ""pending""
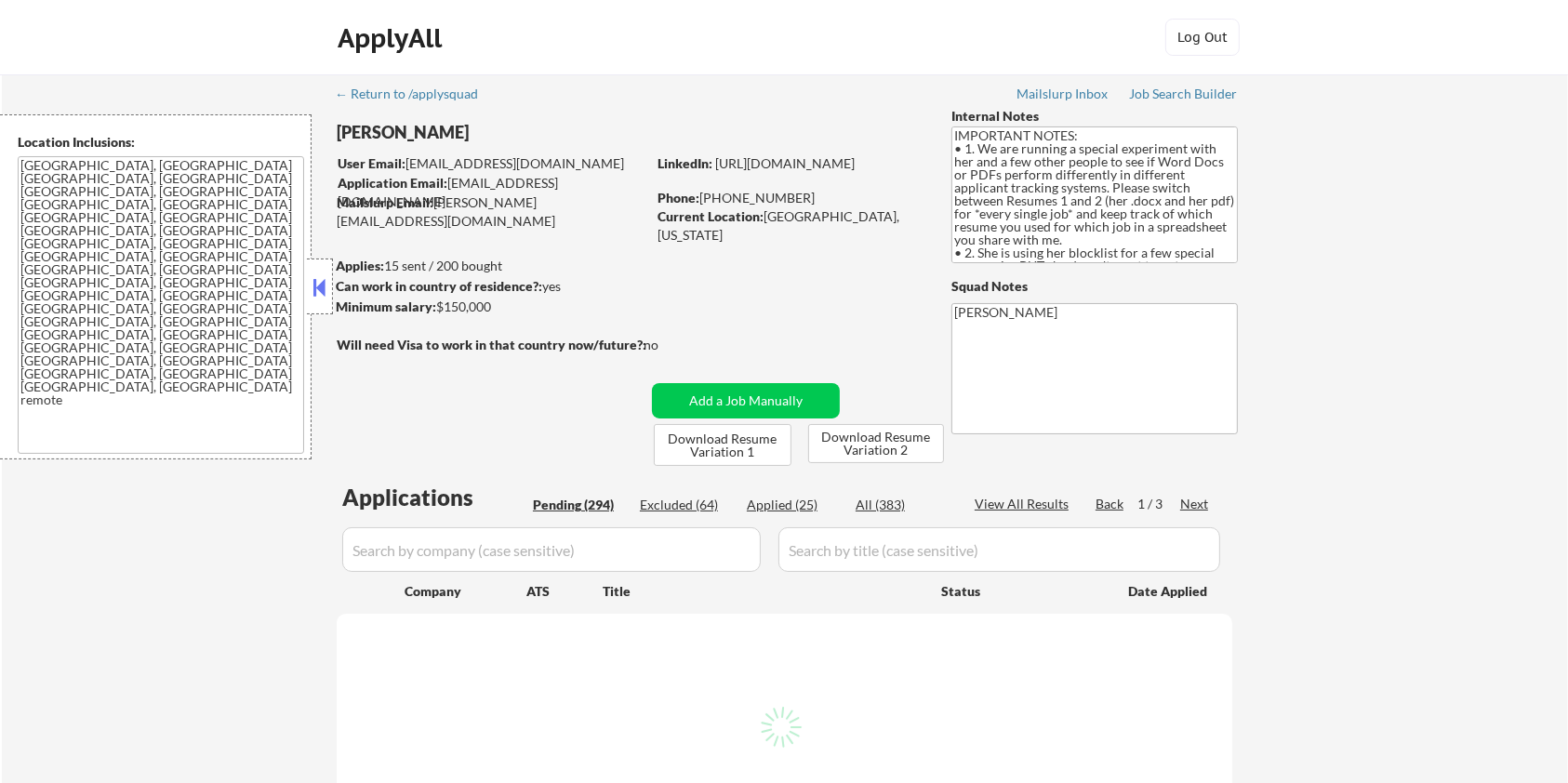
select select ""pending""
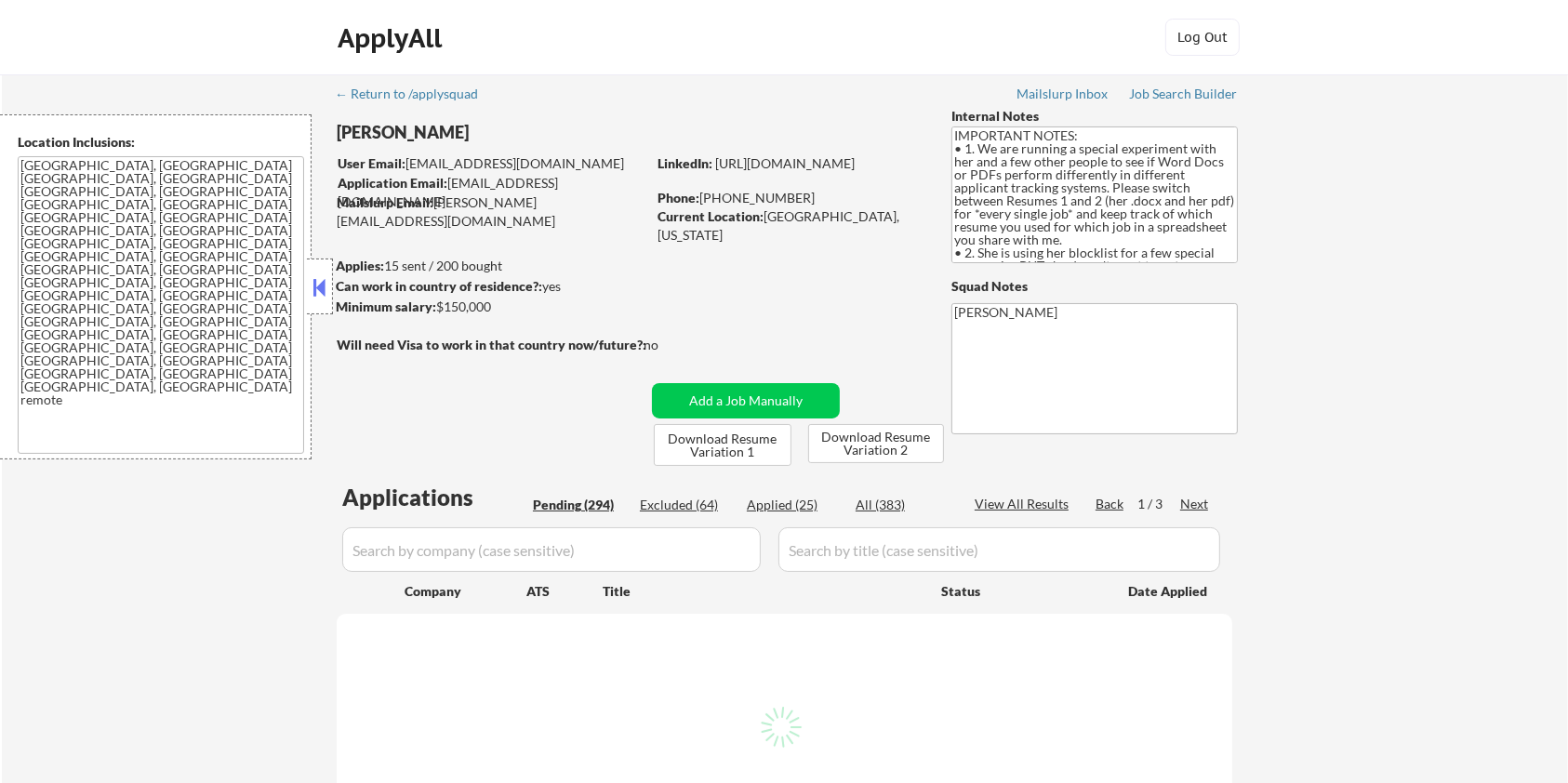
select select ""pending""
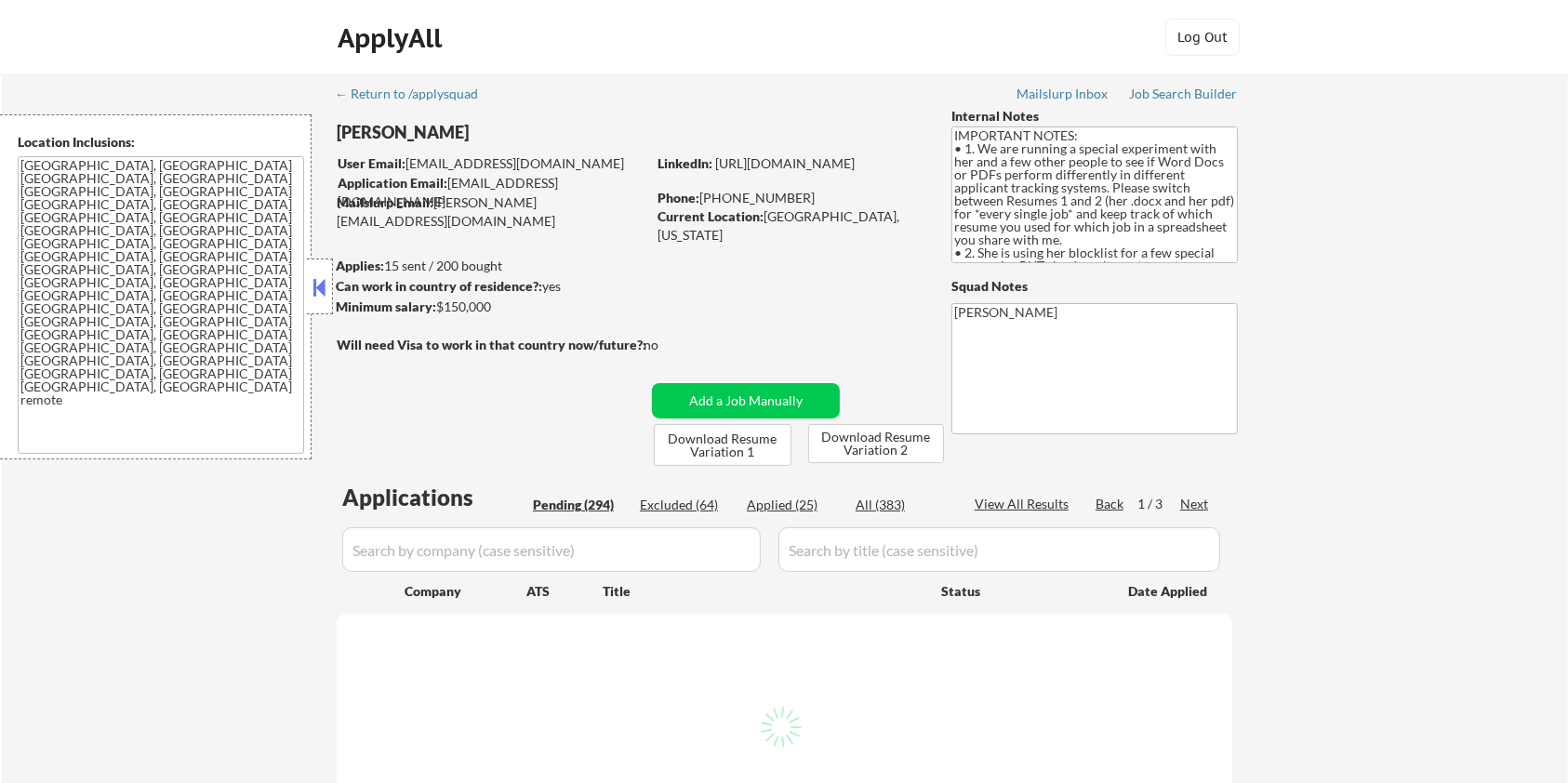
select select ""pending""
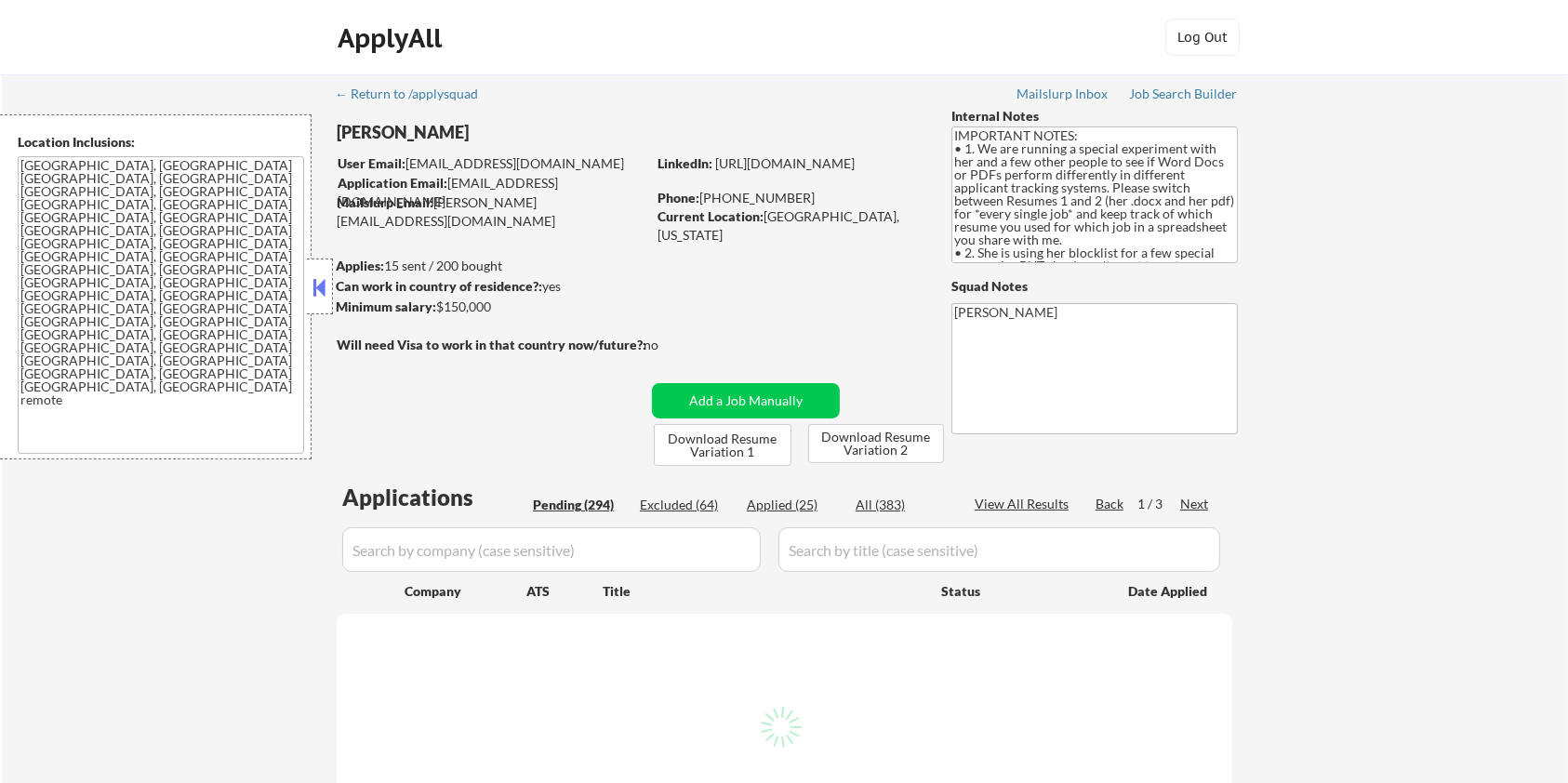
select select ""pending""
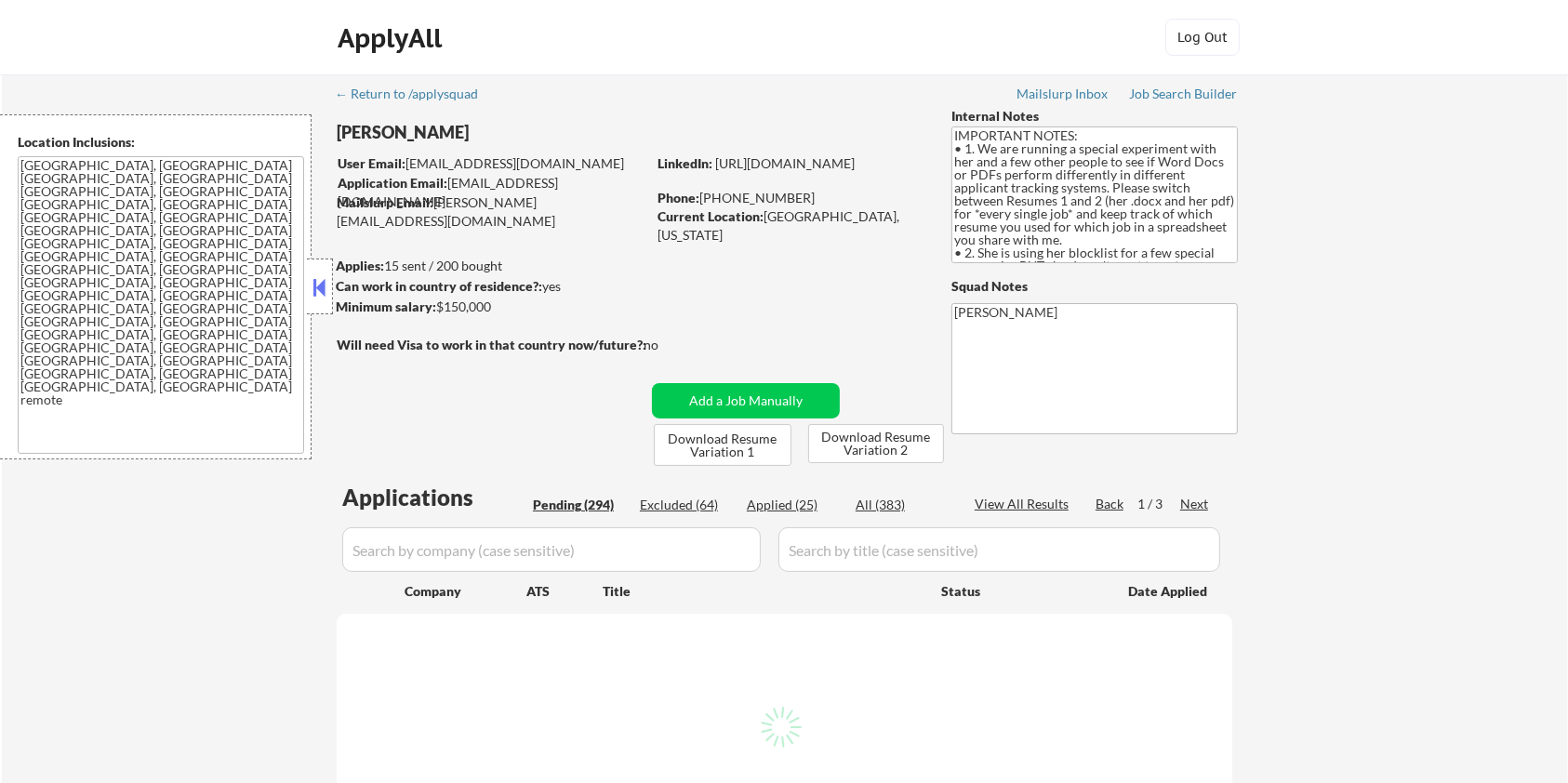
select select ""pending""
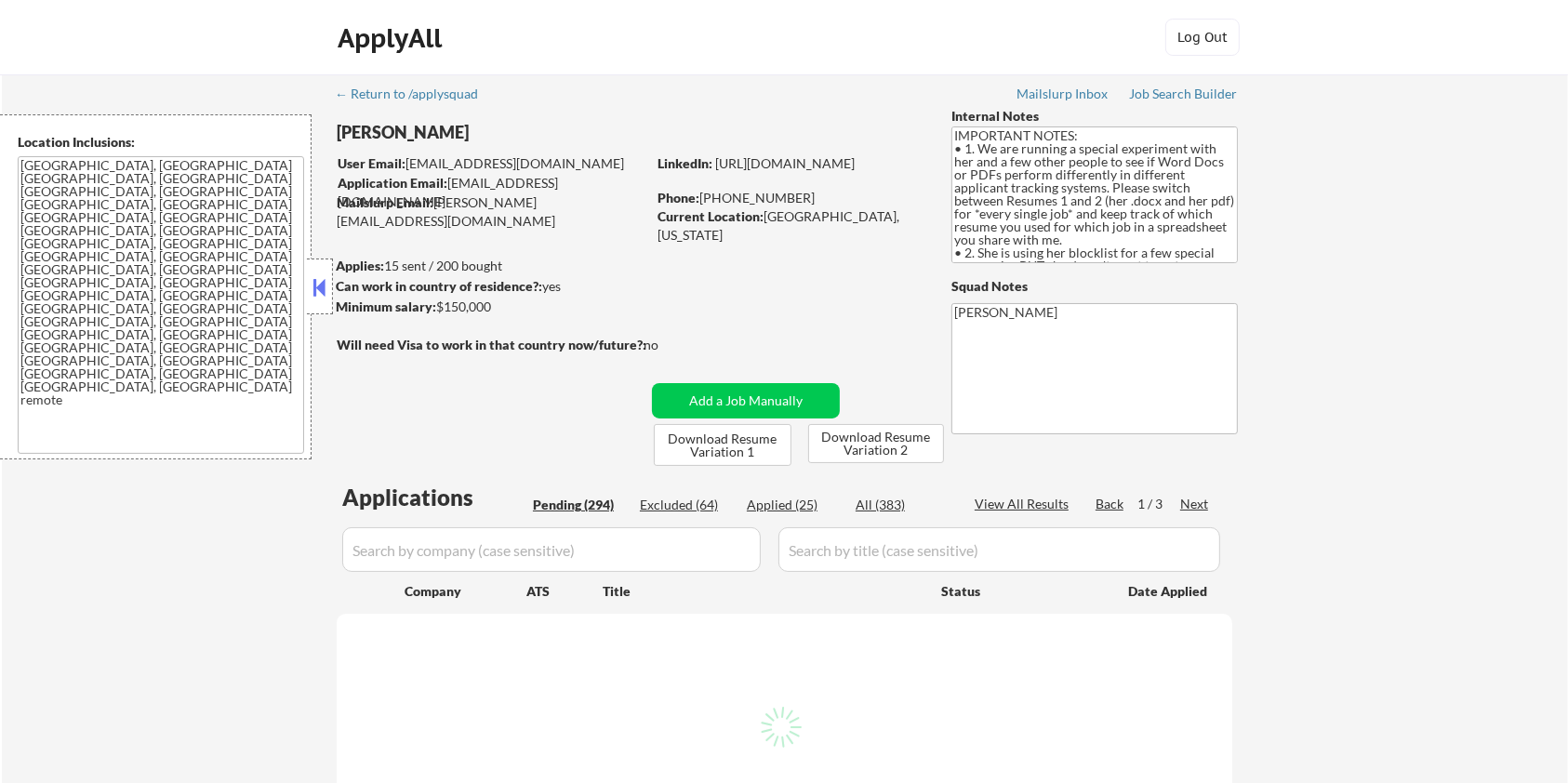
select select ""pending""
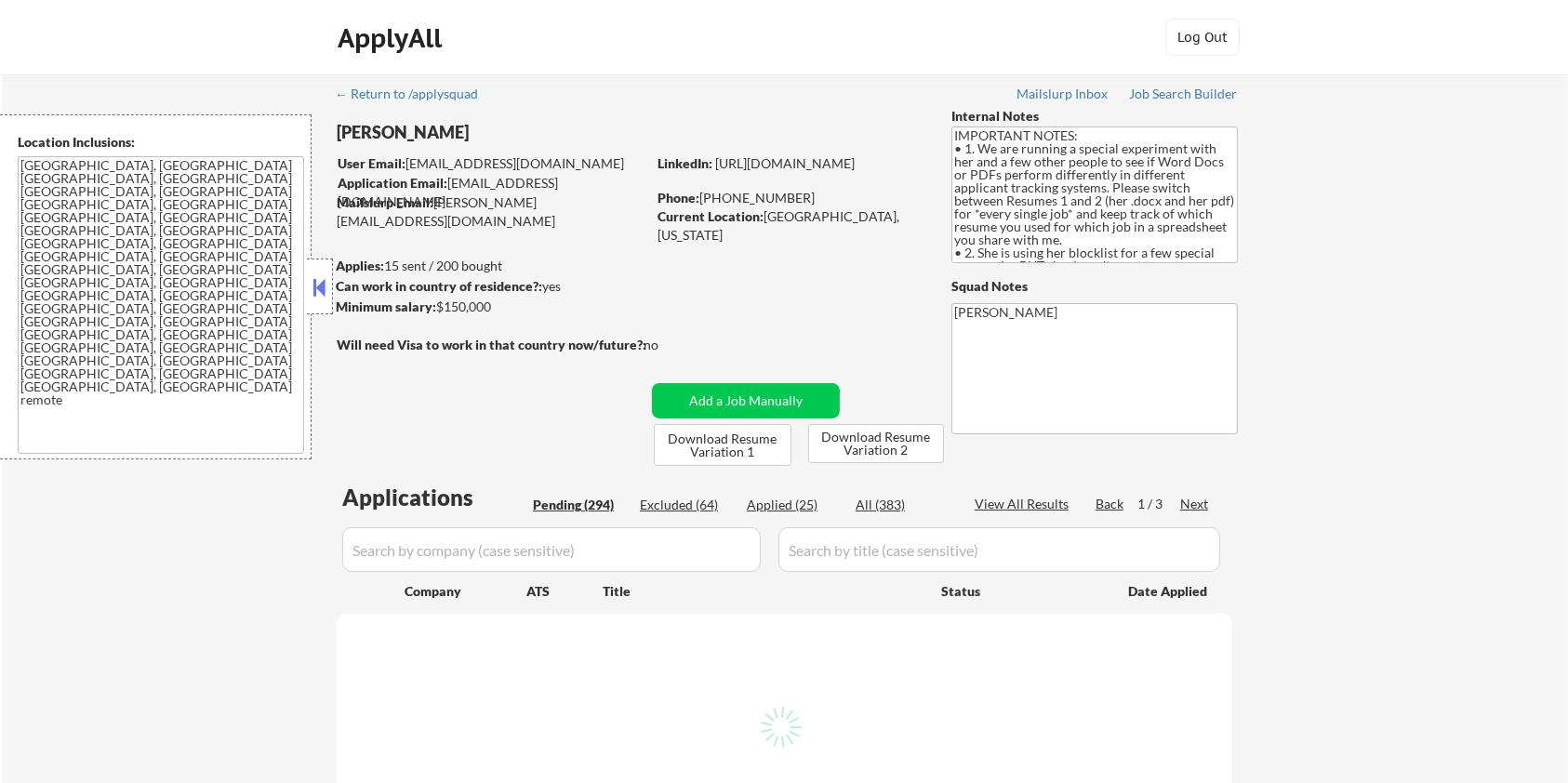
select select ""pending""
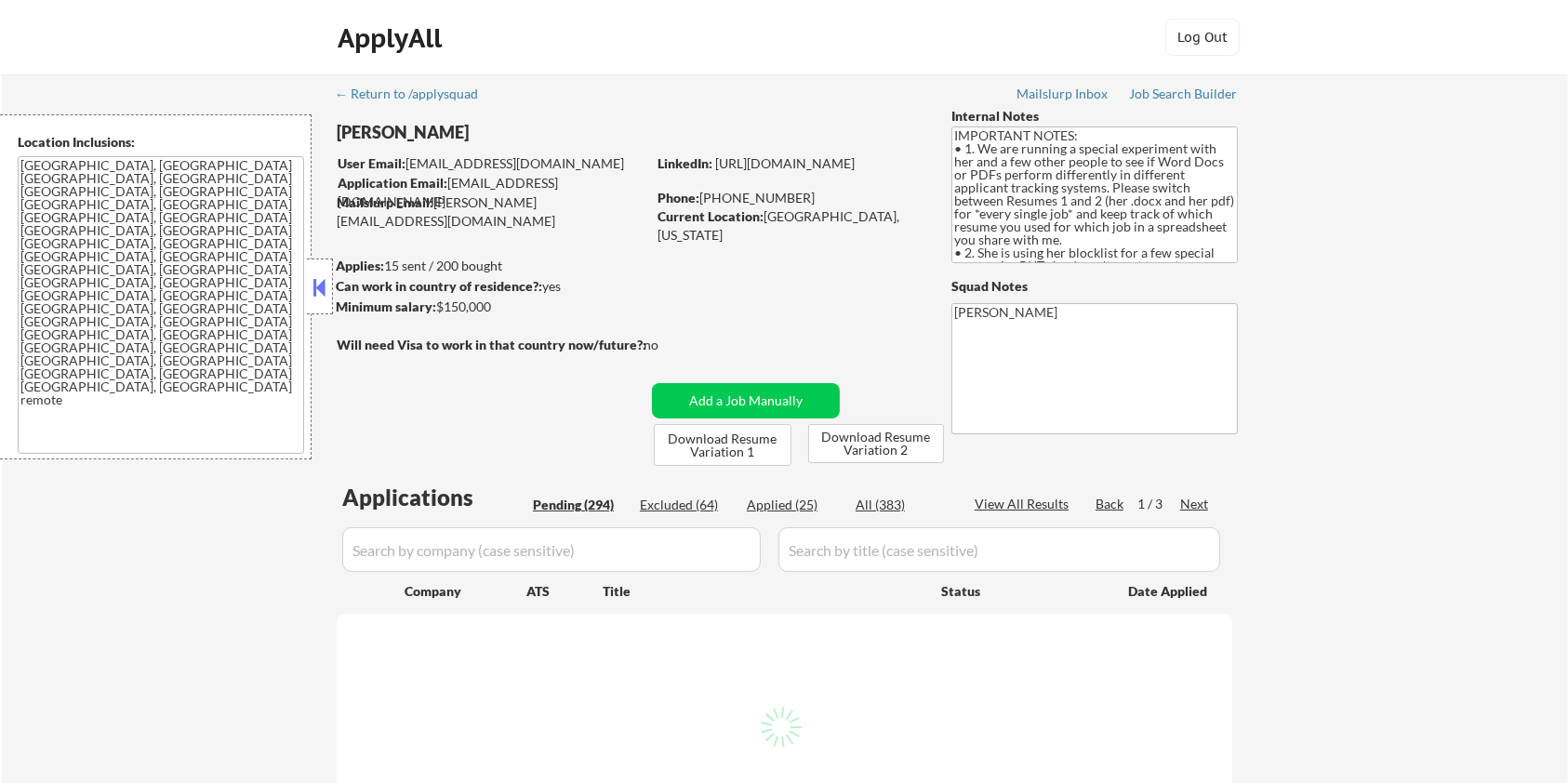
select select ""pending""
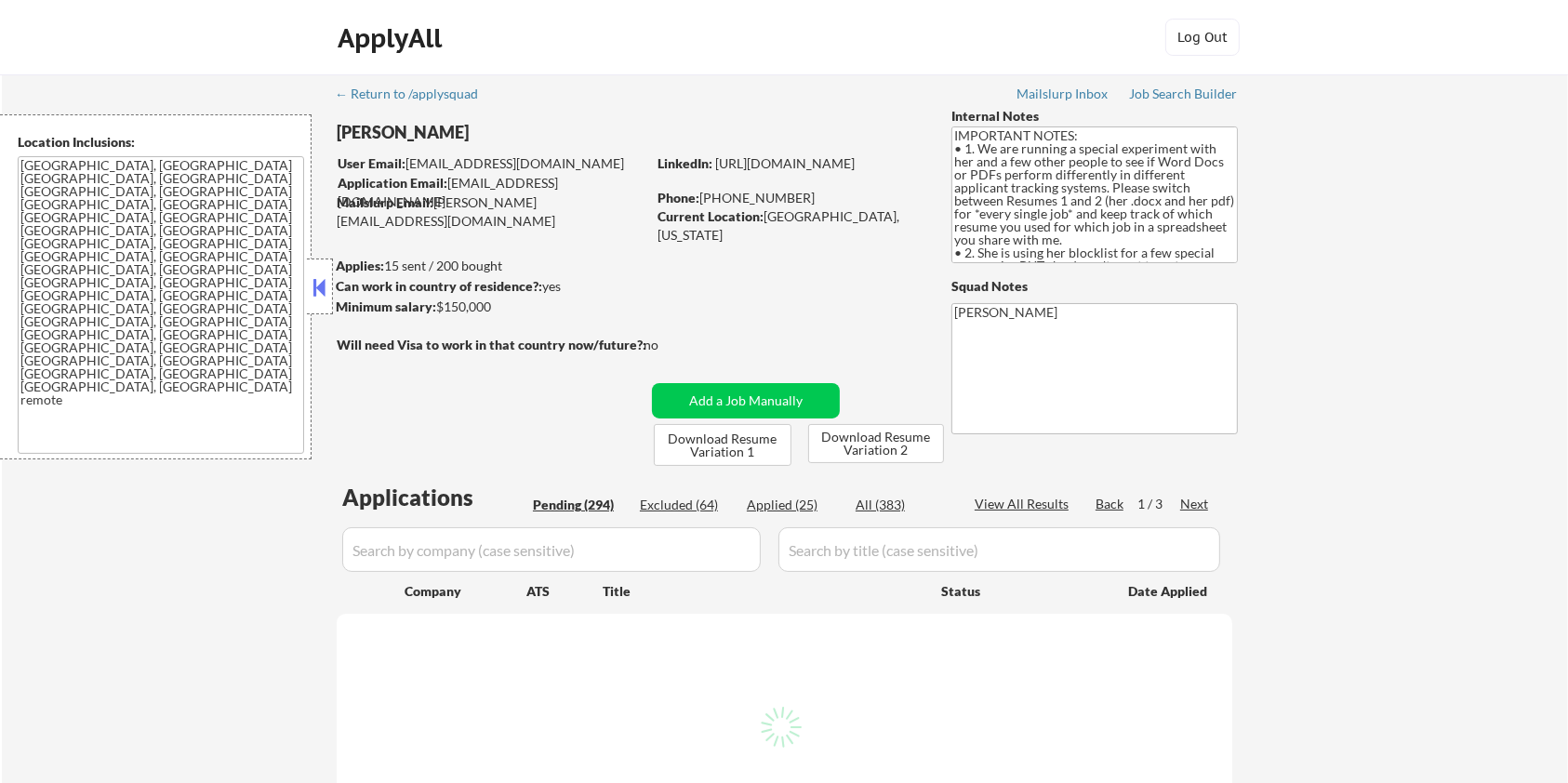
select select ""pending""
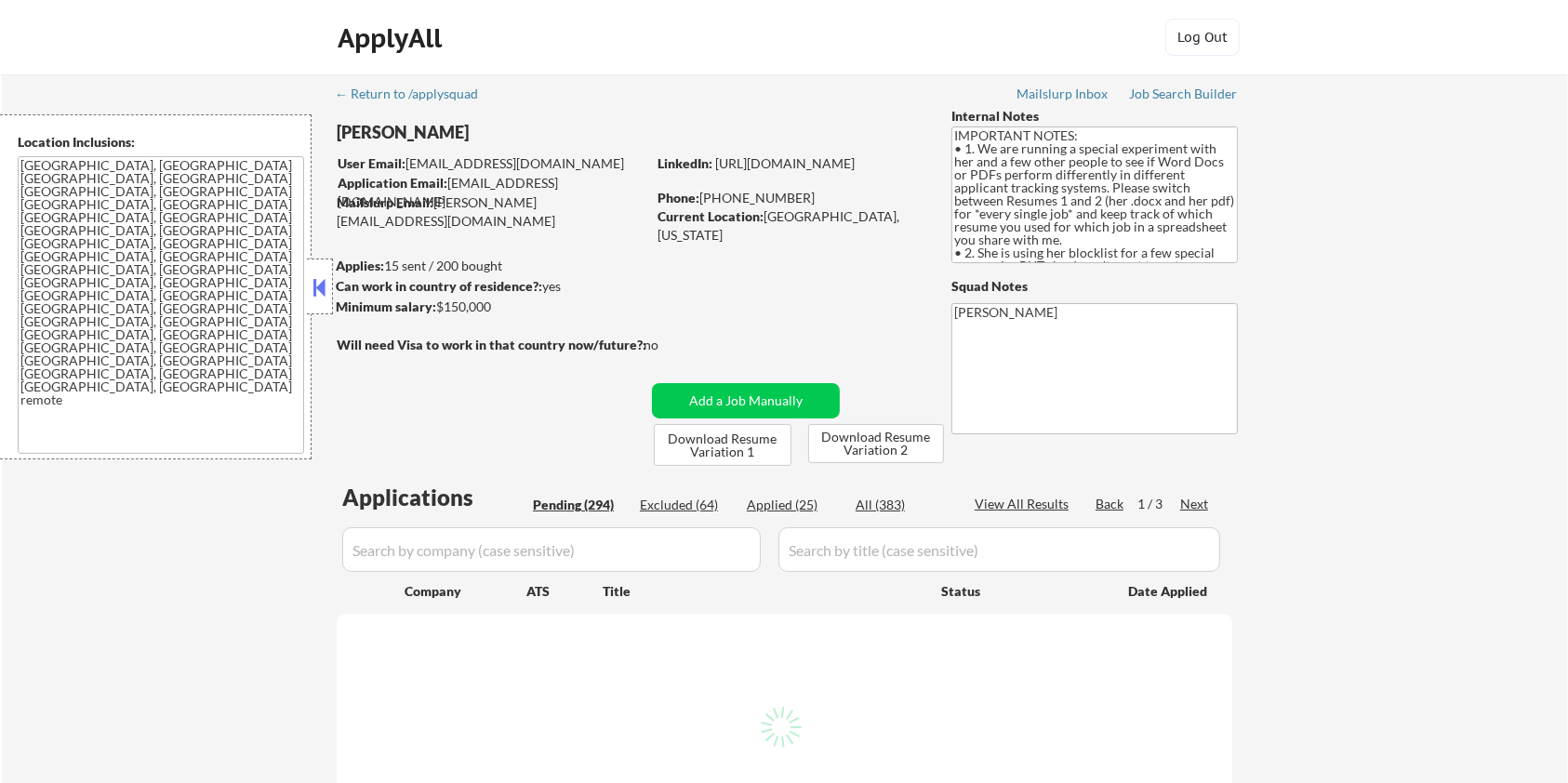
select select ""pending""
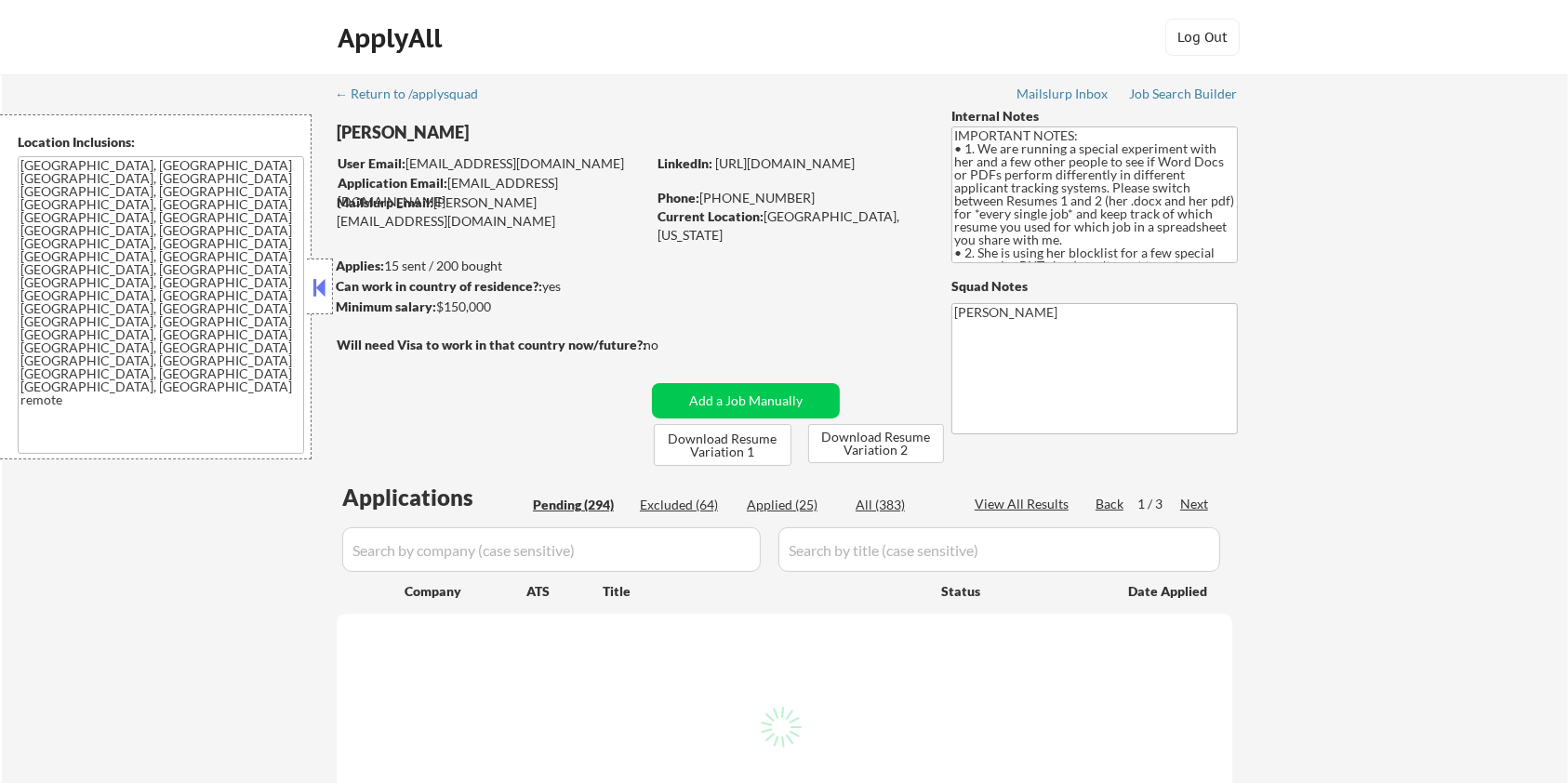
select select ""pending""
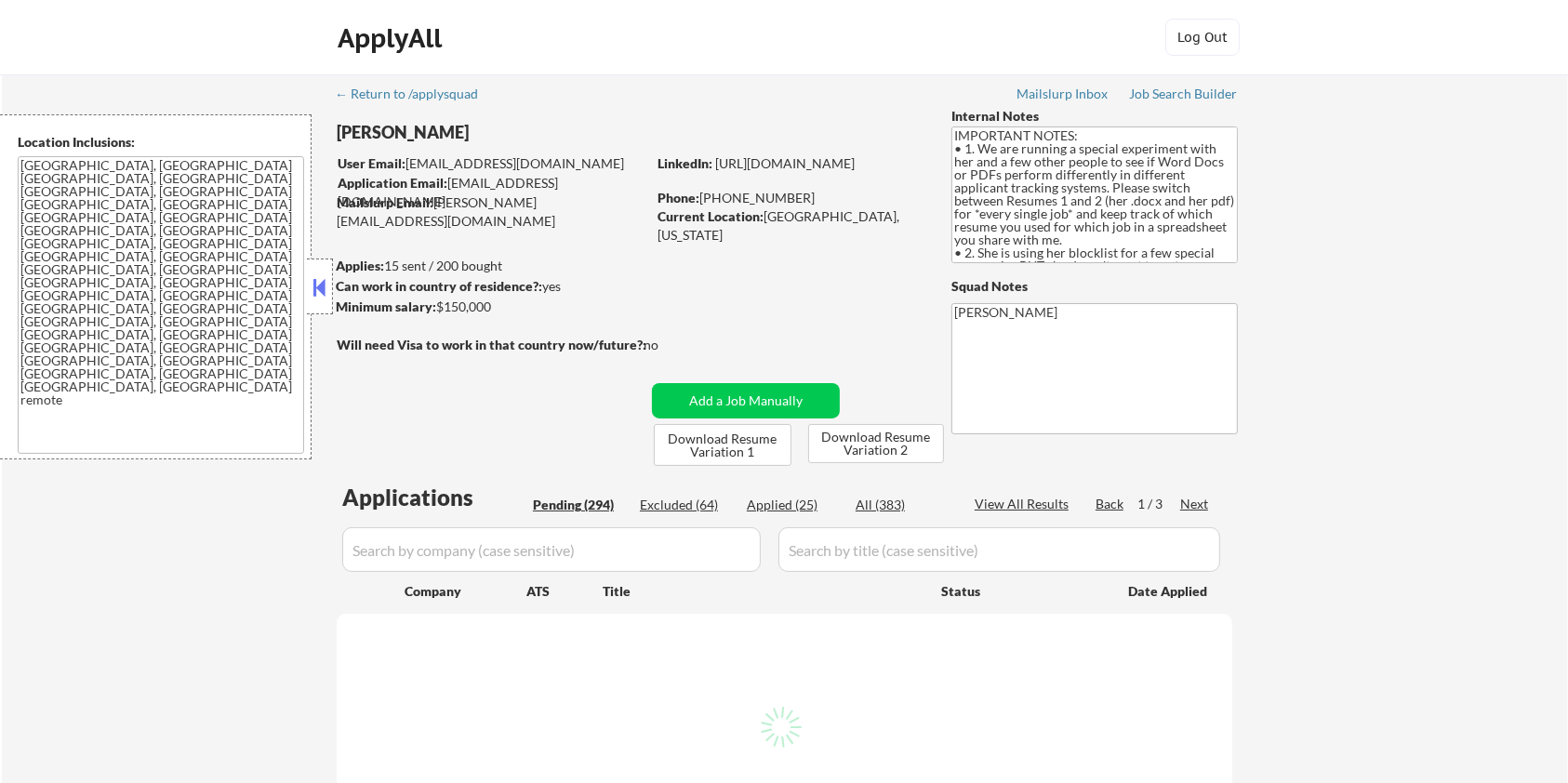
select select ""pending""
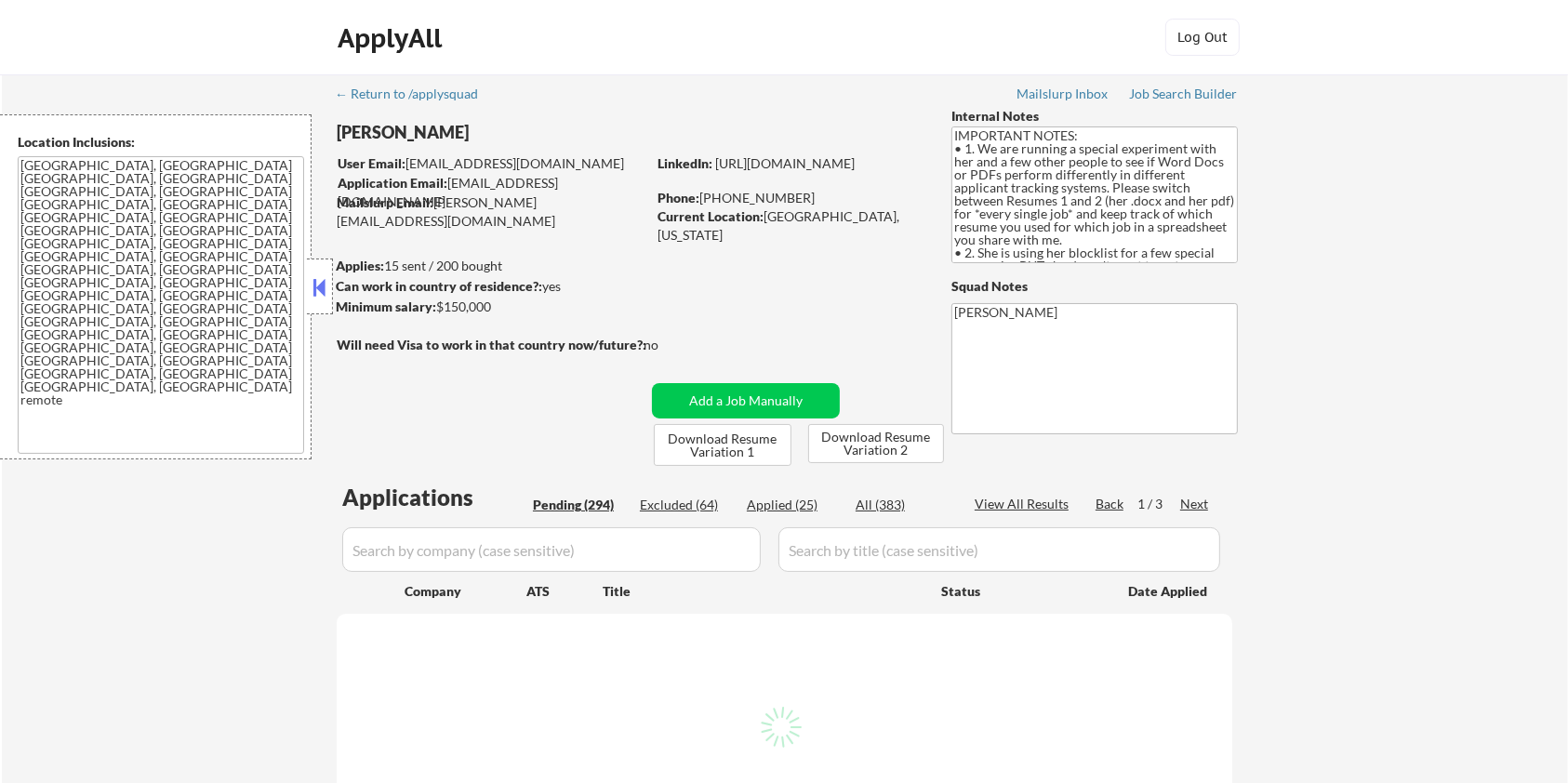
select select ""pending""
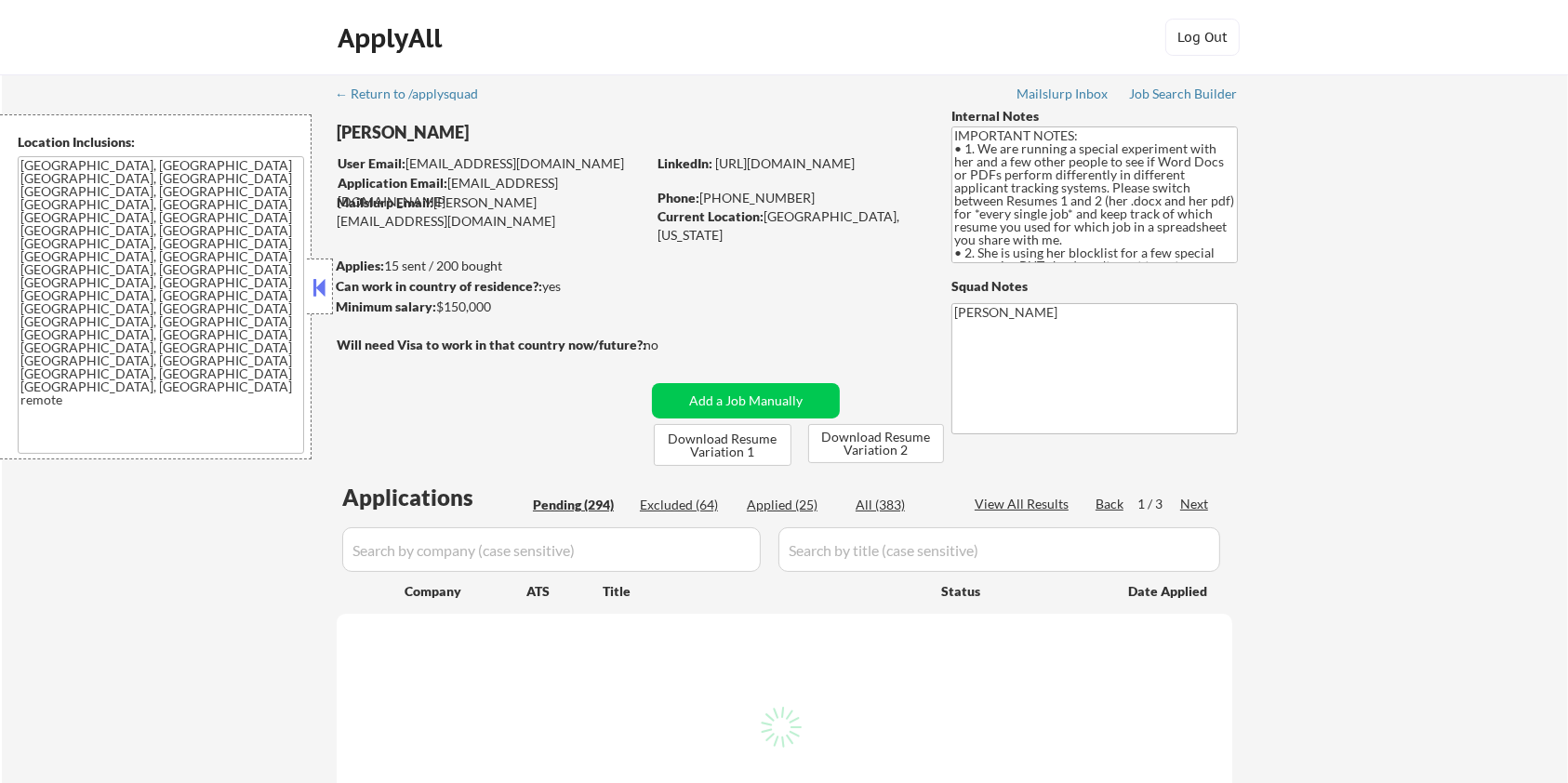
select select ""pending""
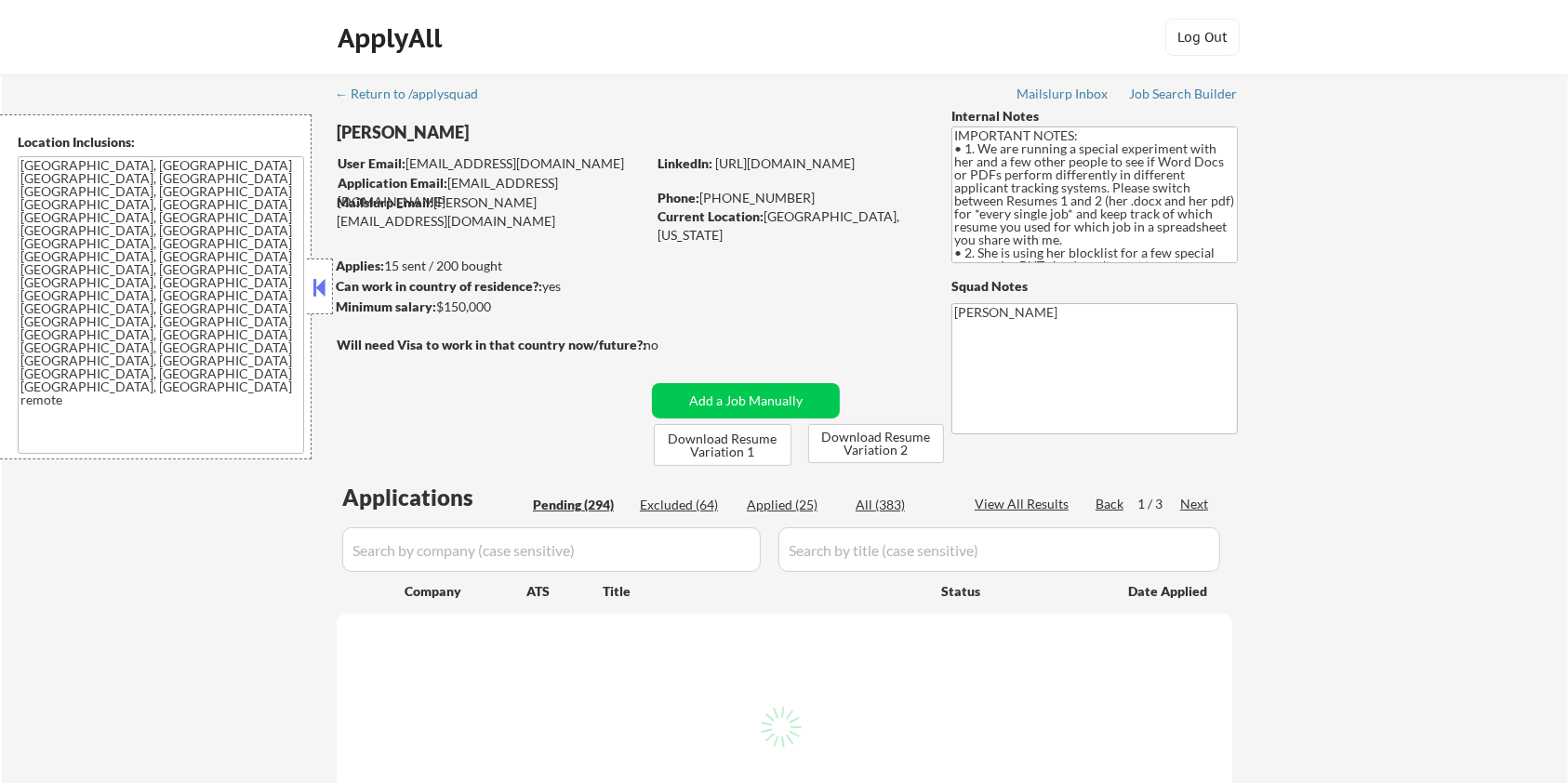
select select ""pending""
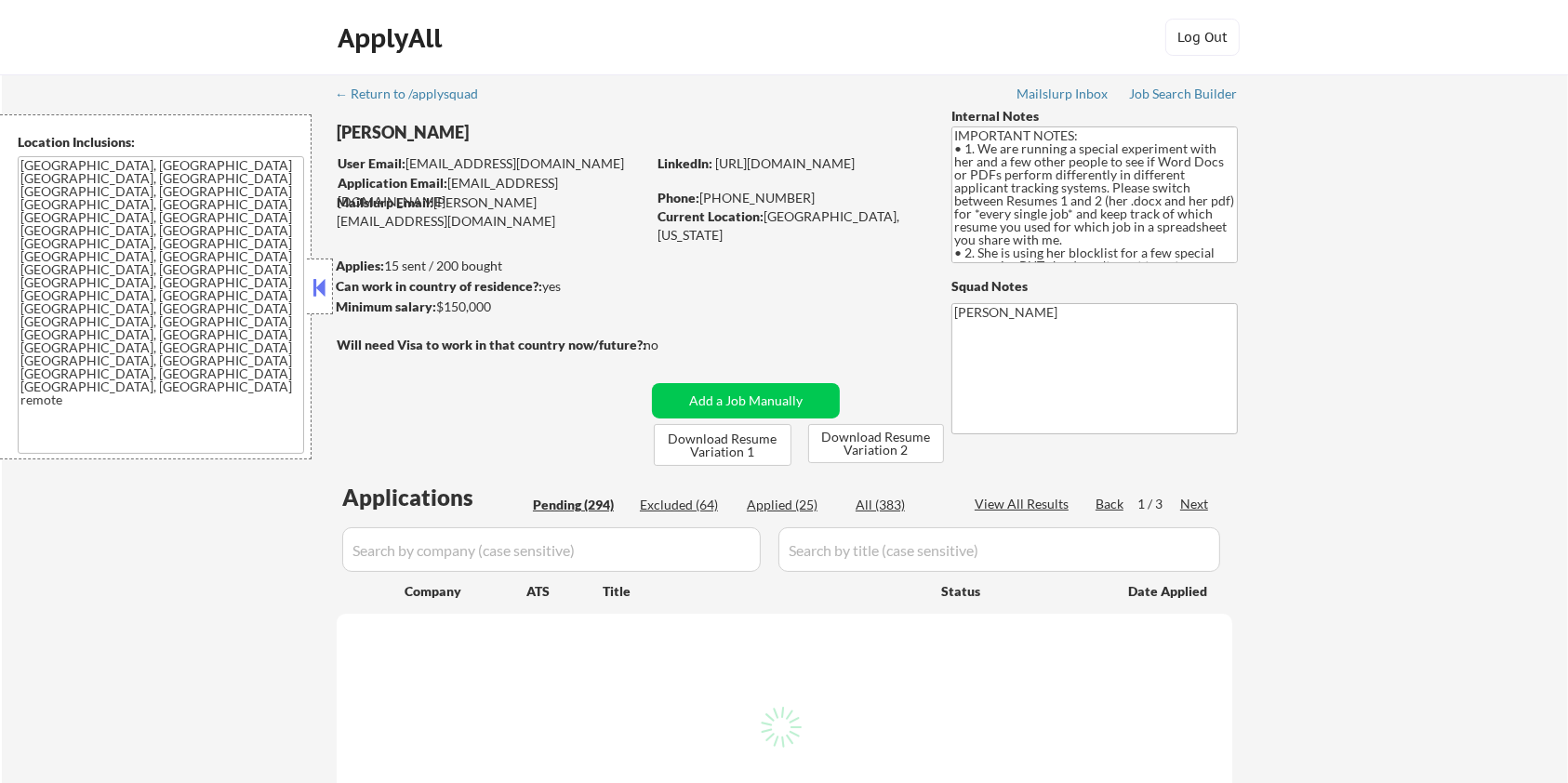
select select ""pending""
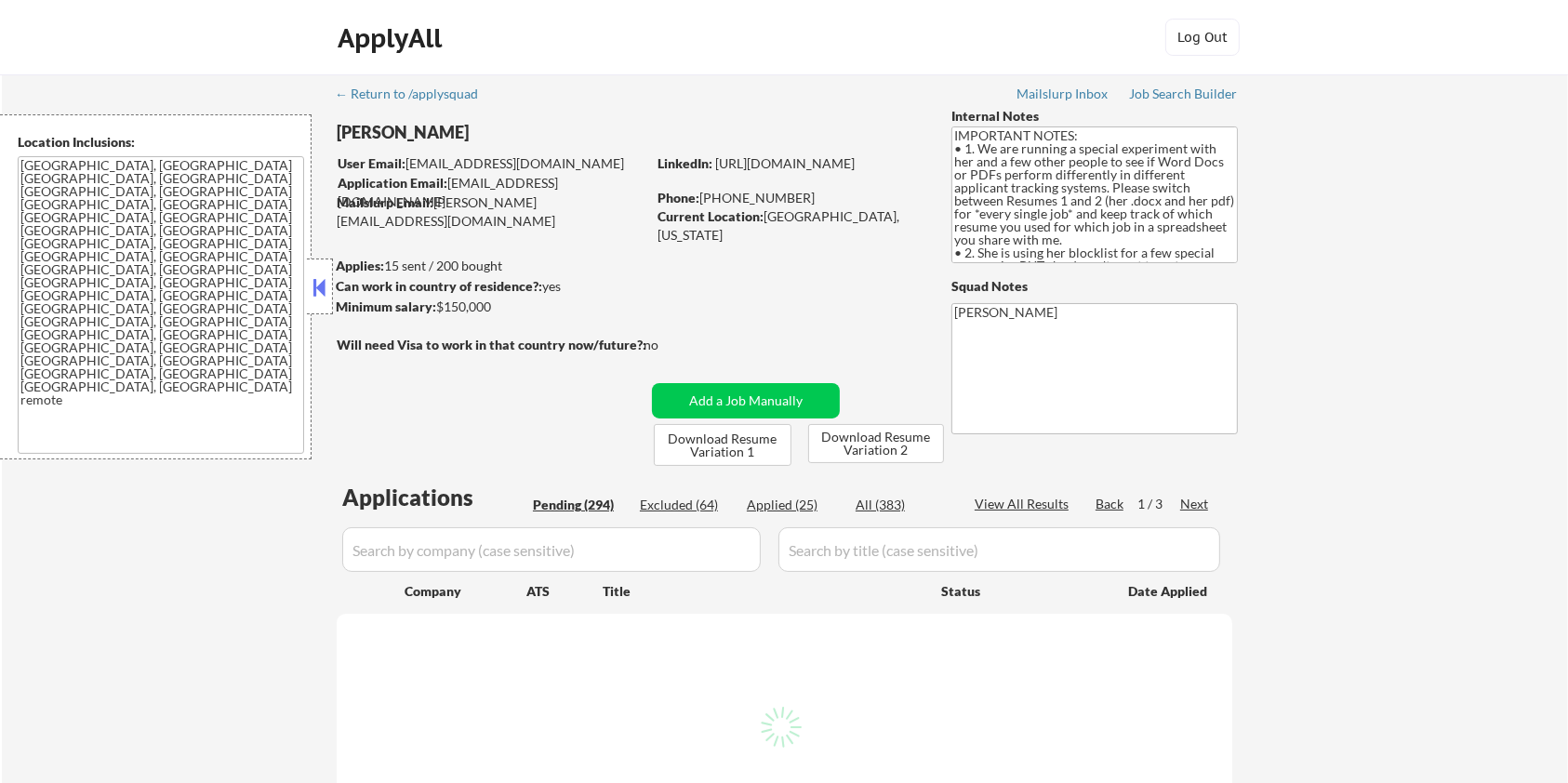
select select ""pending""
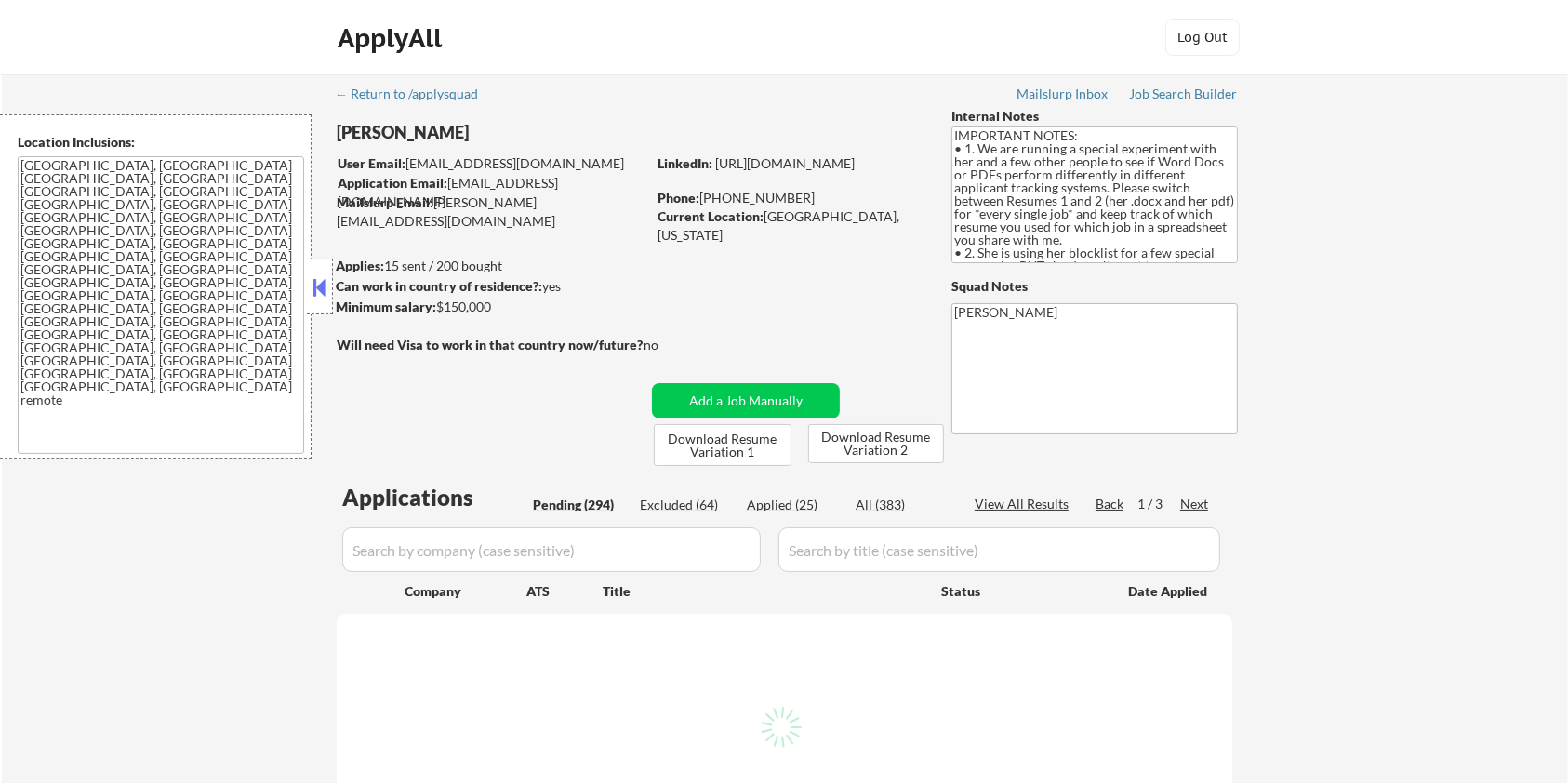
select select ""pending""
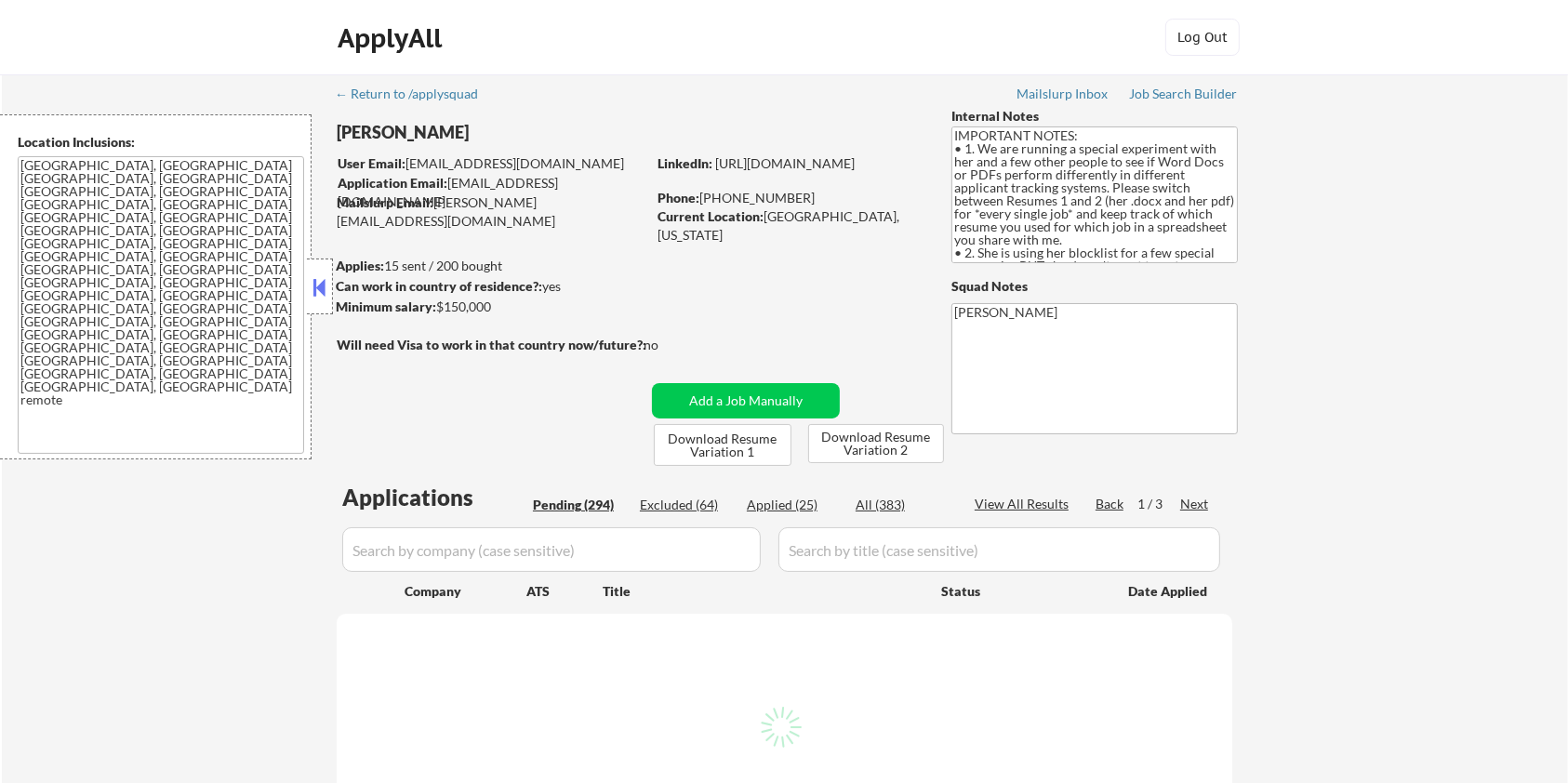
select select ""pending""
